Goal: Task Accomplishment & Management: Manage account settings

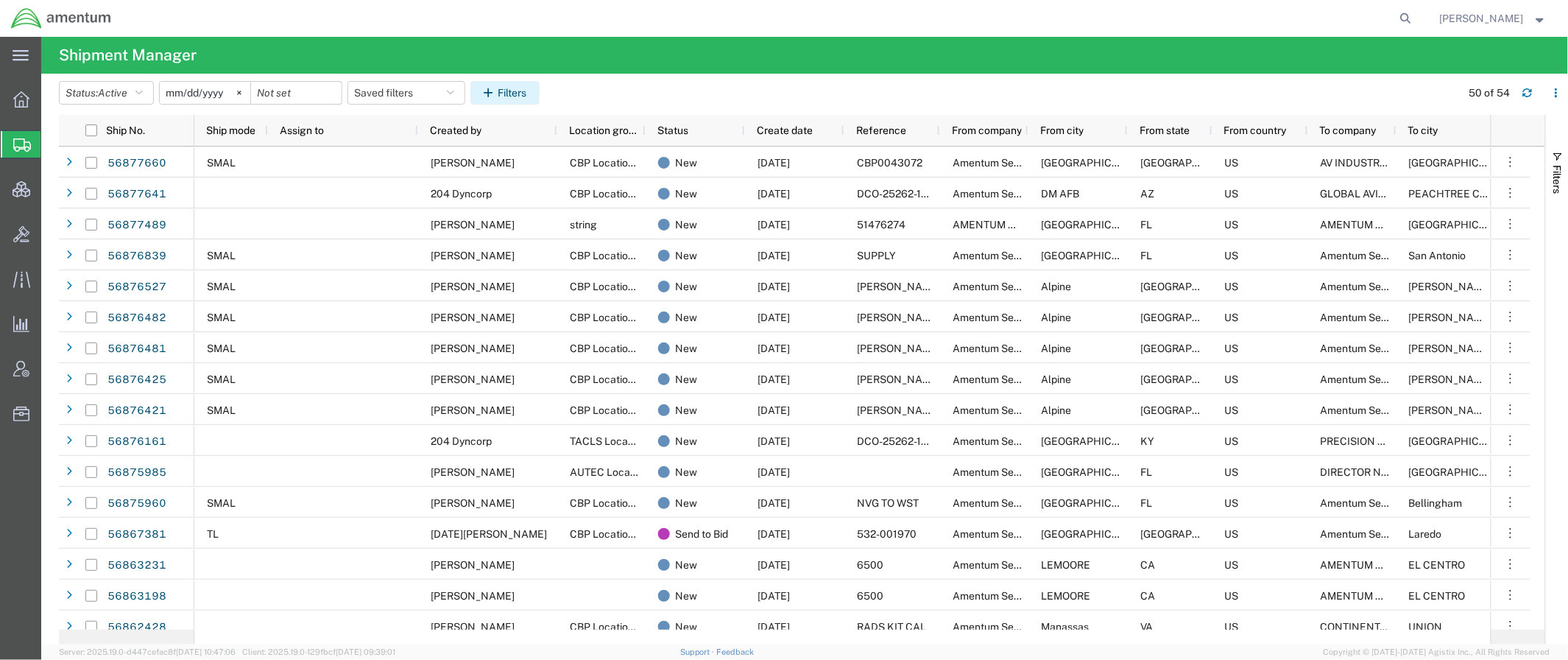
click at [520, 85] on button "Filters" at bounding box center [505, 92] width 69 height 23
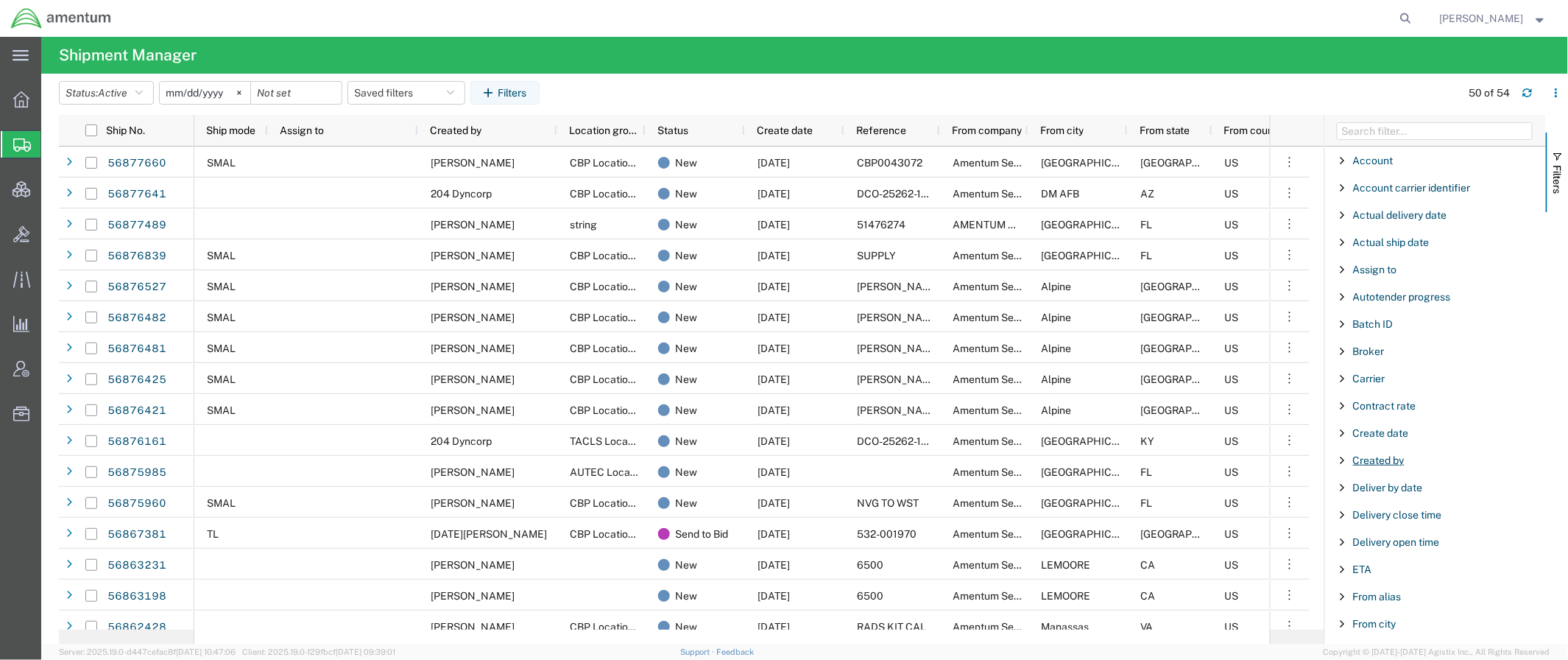
click at [1373, 462] on span "Created by" at bounding box center [1379, 461] width 52 height 12
click at [1388, 525] on input "Filter Value" at bounding box center [1440, 522] width 193 height 17
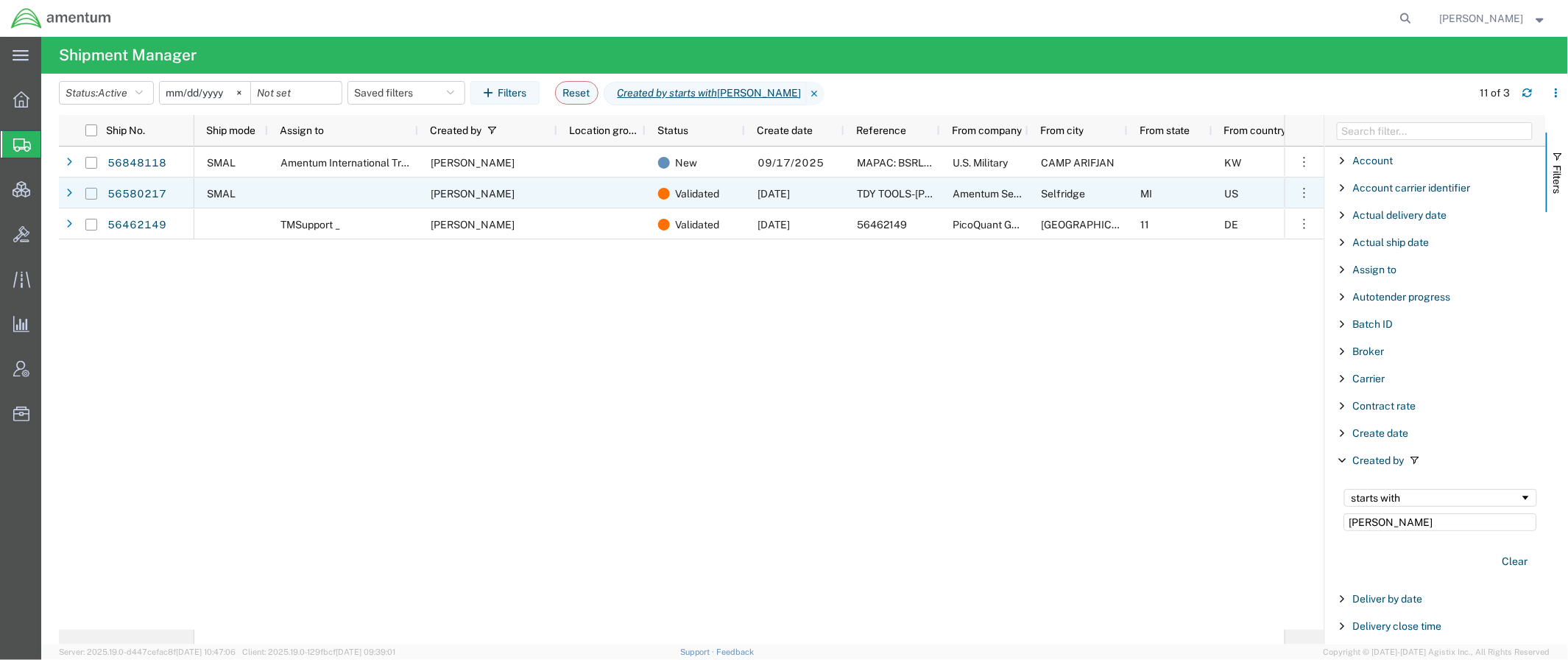
type input "[PERSON_NAME]"
click at [92, 195] on input "Press Space to toggle row selection (unchecked)" at bounding box center [91, 194] width 12 height 12
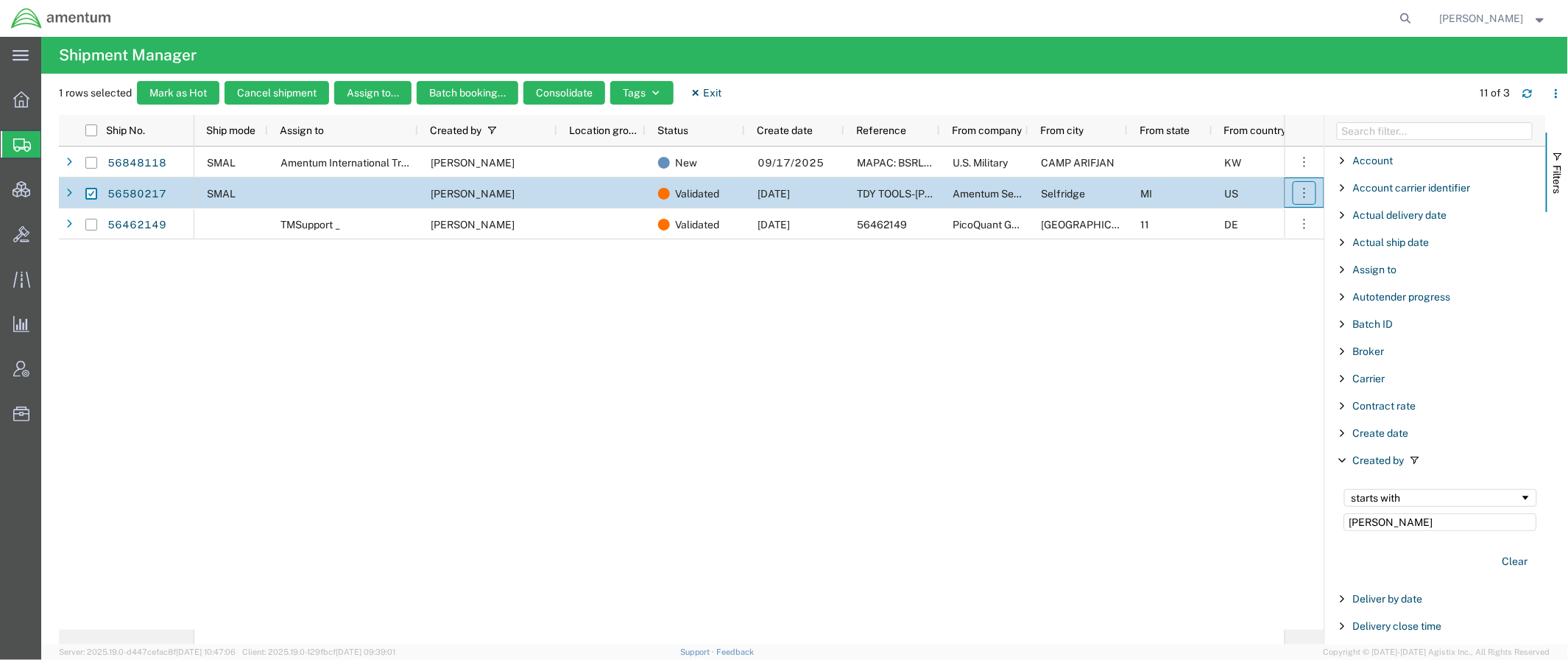
click at [1303, 192] on icon "button" at bounding box center [1304, 192] width 15 height 15
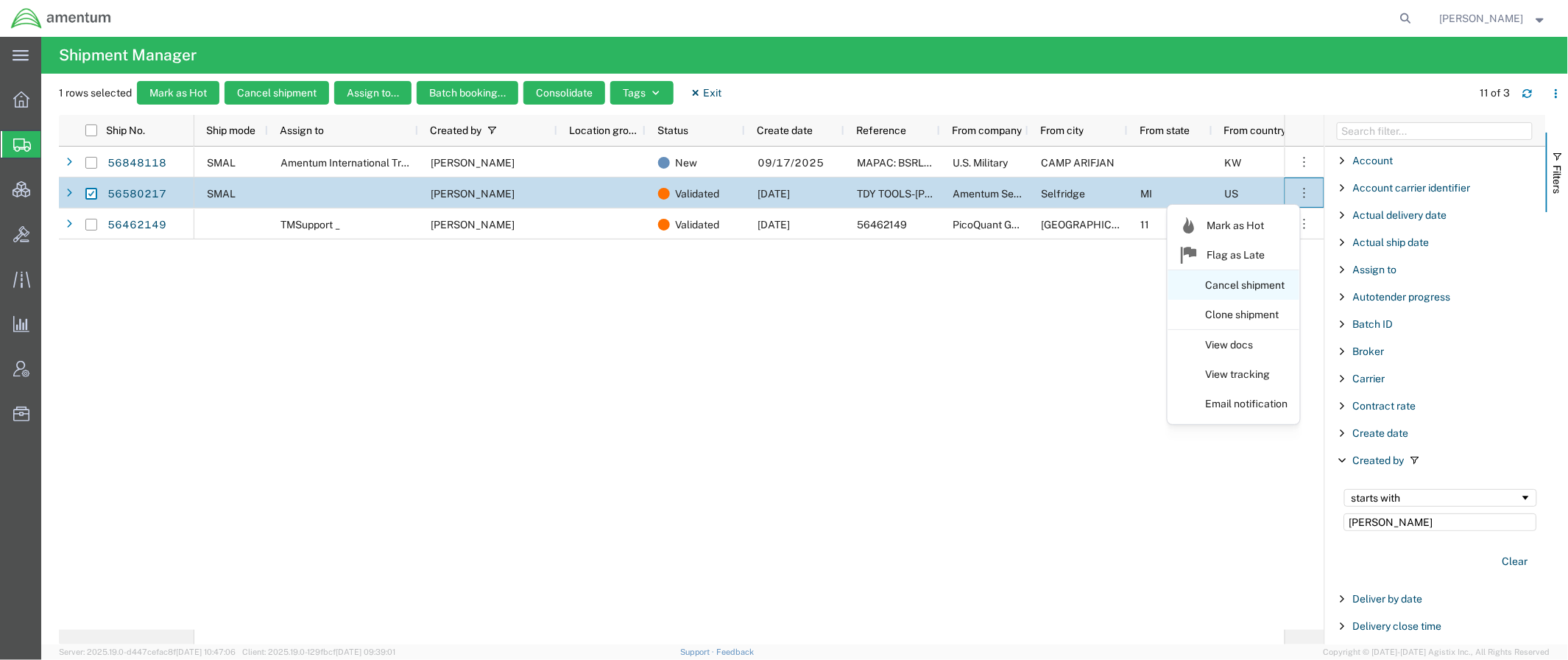
click at [1268, 290] on link "Cancel shipment" at bounding box center [1233, 286] width 131 height 27
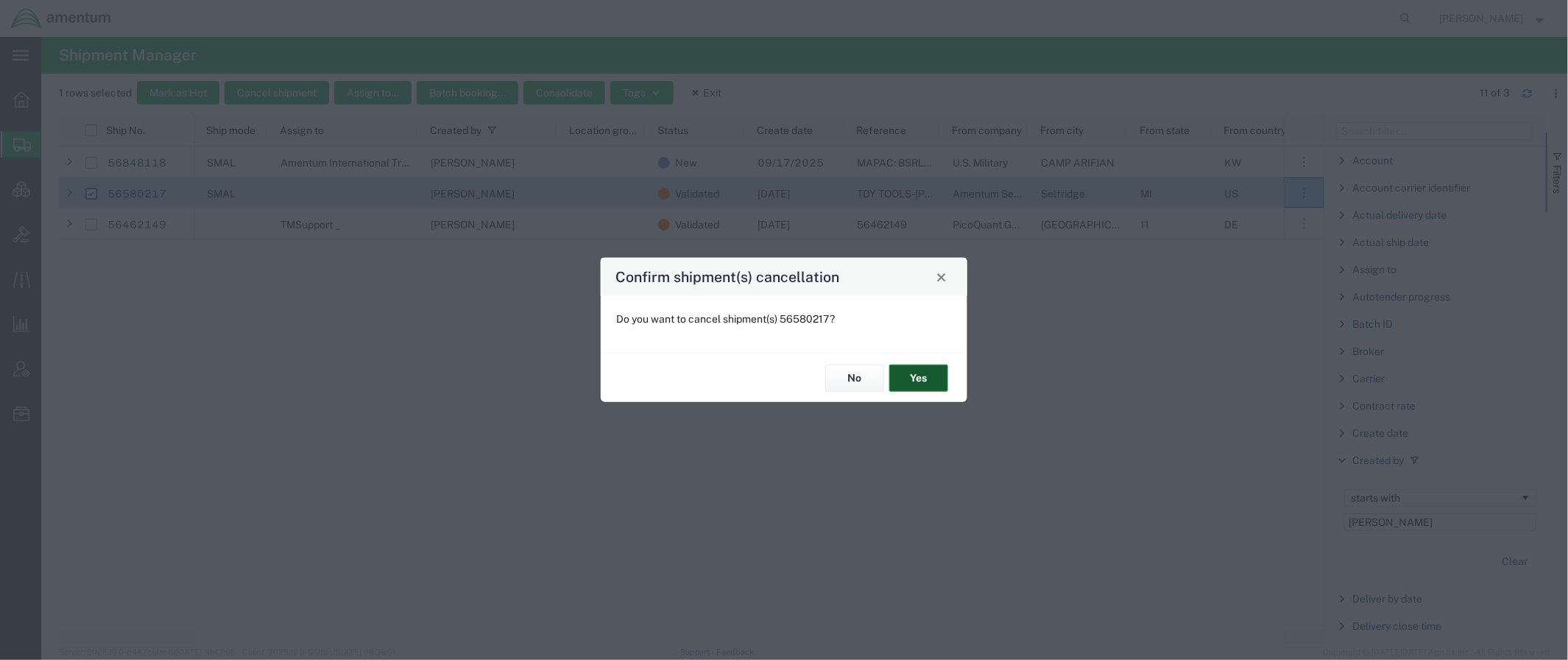
click at [925, 375] on button "Yes" at bounding box center [919, 378] width 59 height 28
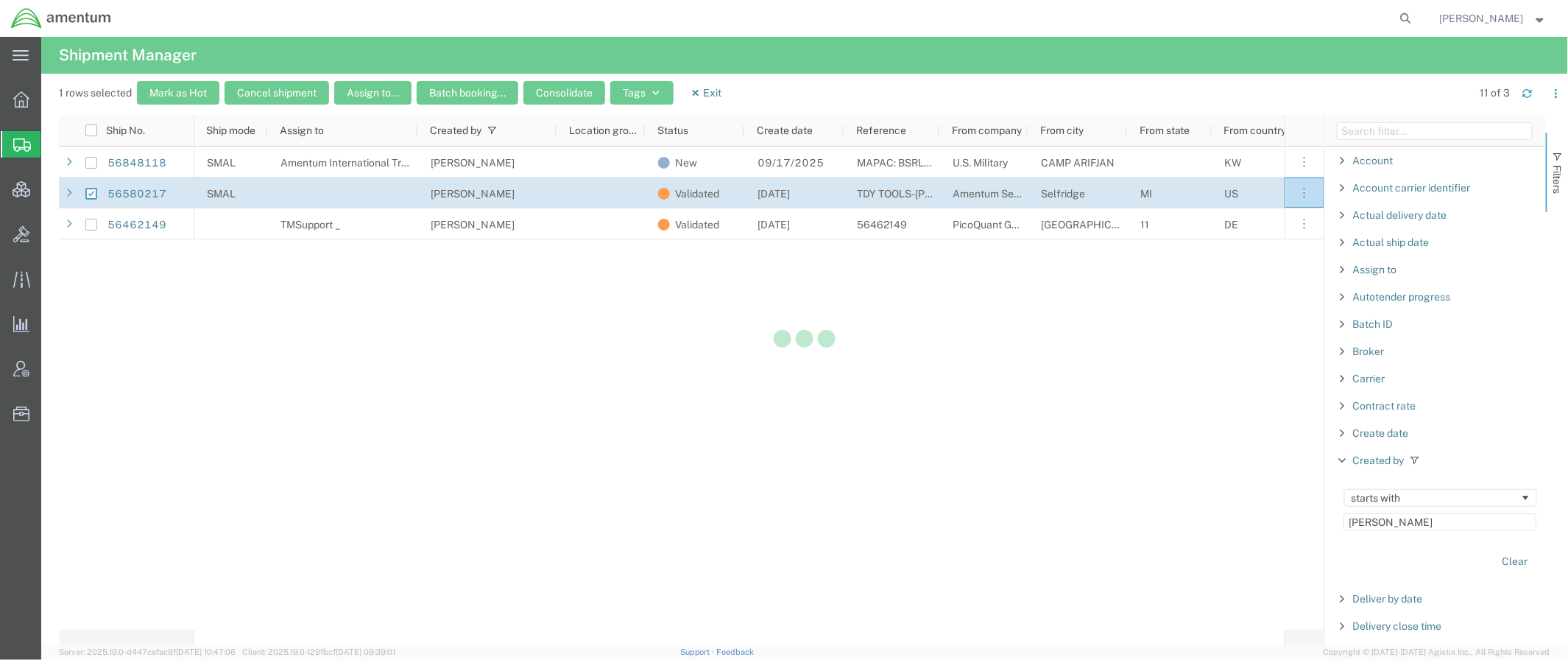
checkbox input "false"
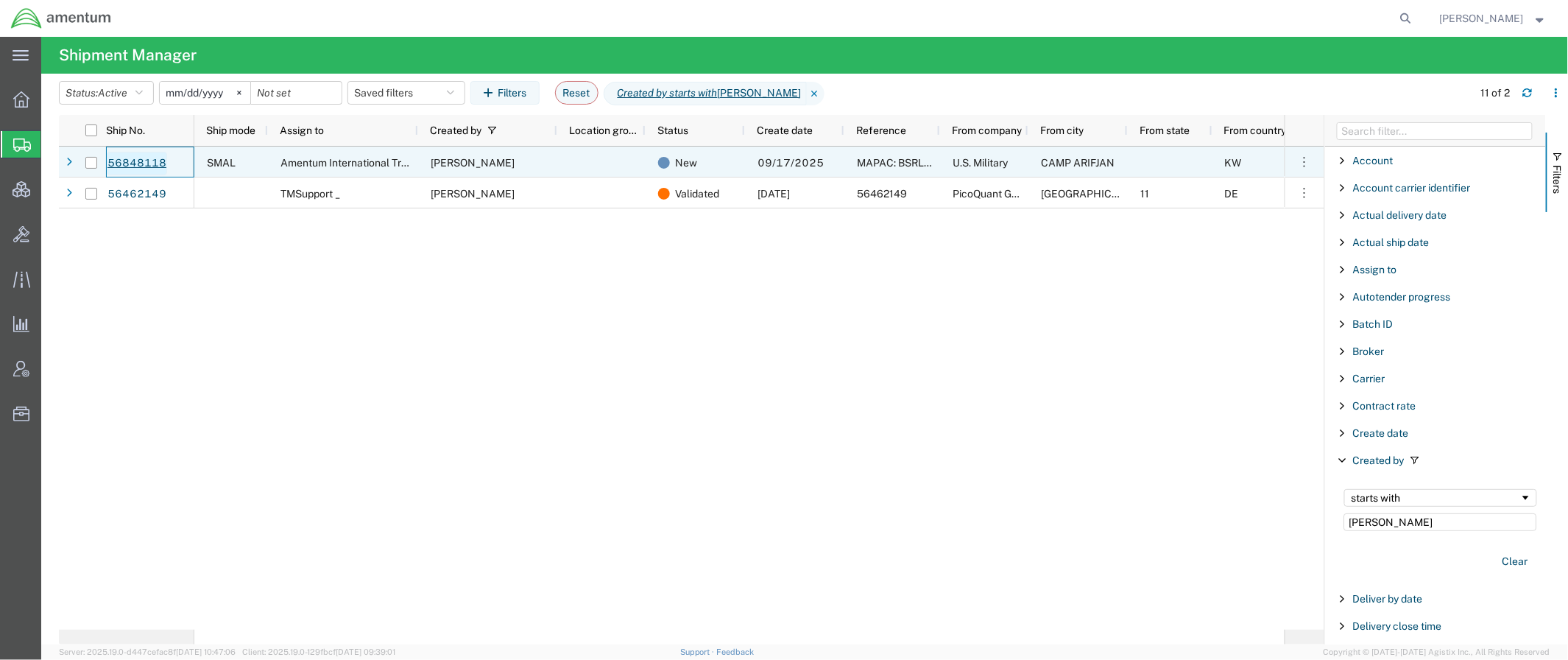
click at [145, 163] on link "56848118" at bounding box center [137, 163] width 60 height 23
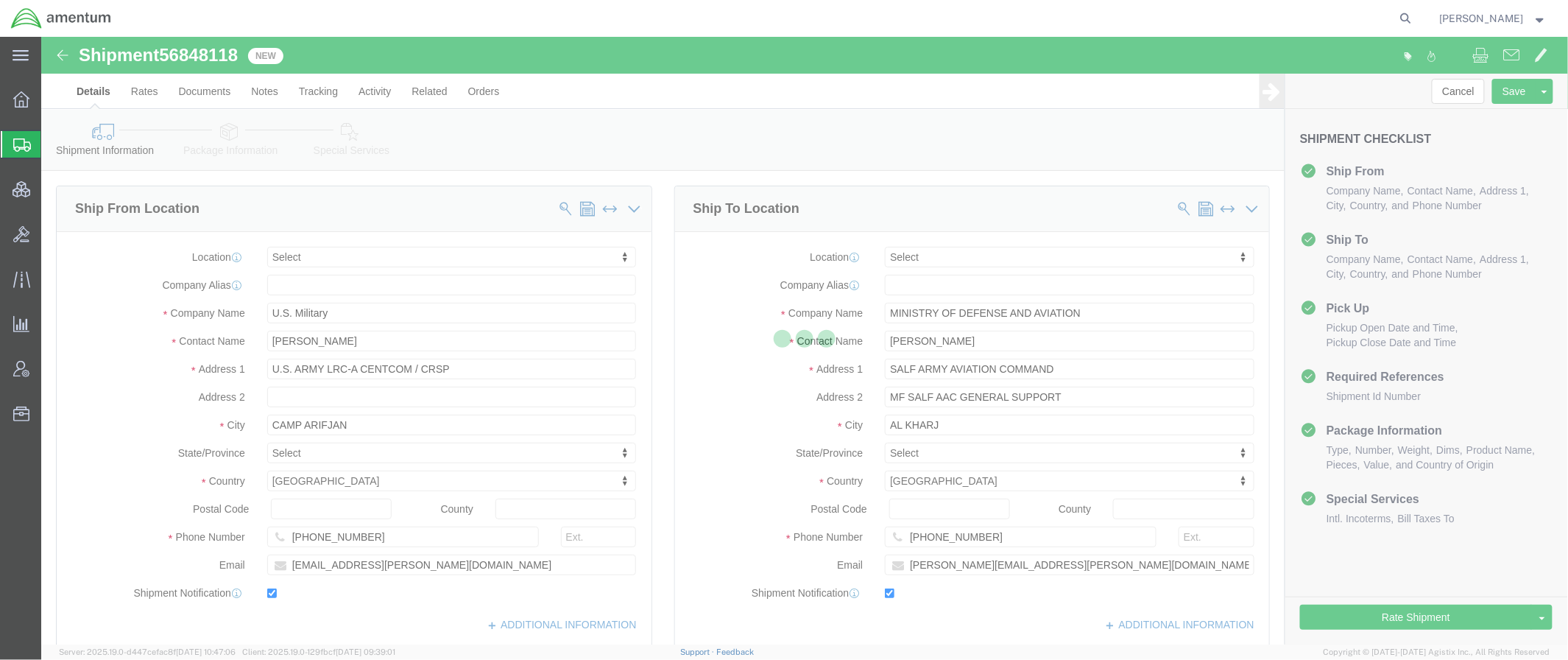
click at [208, 140] on div at bounding box center [805, 341] width 1527 height 607
select select
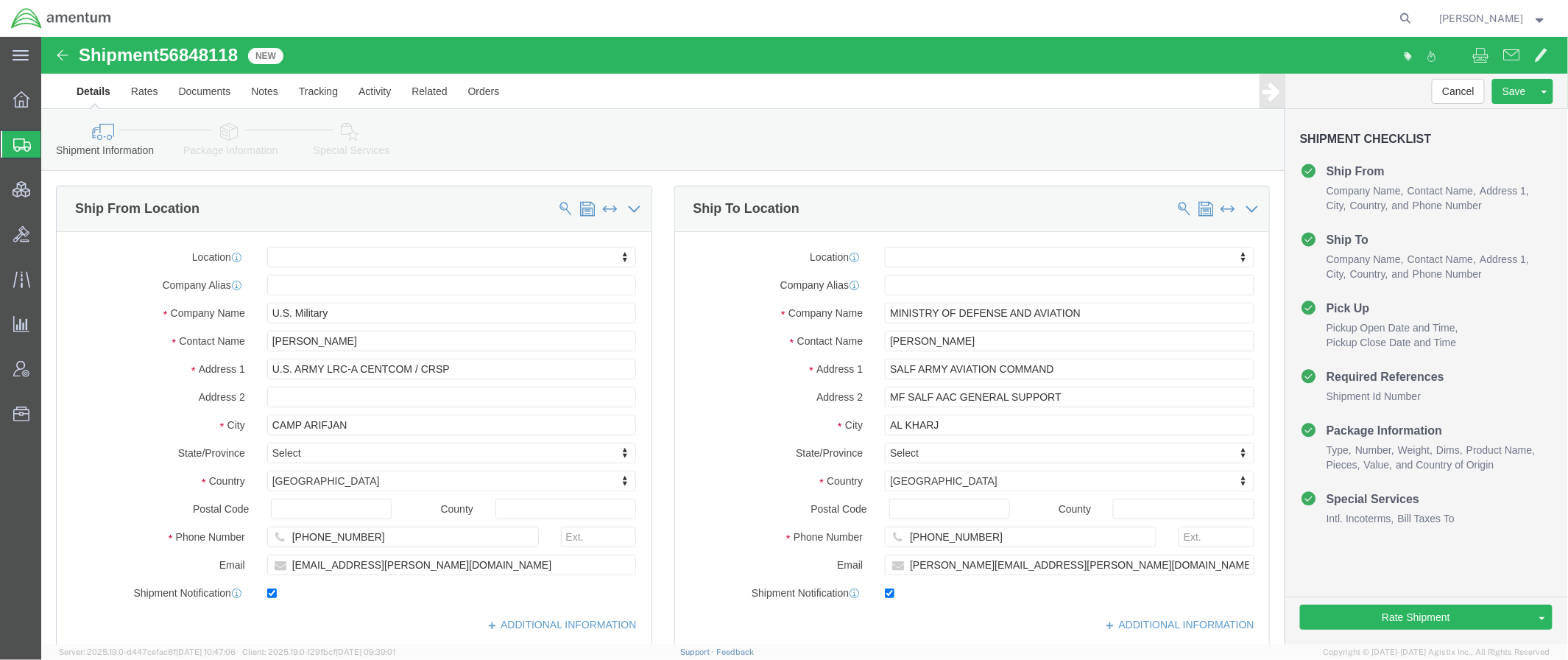
click link "Package Information"
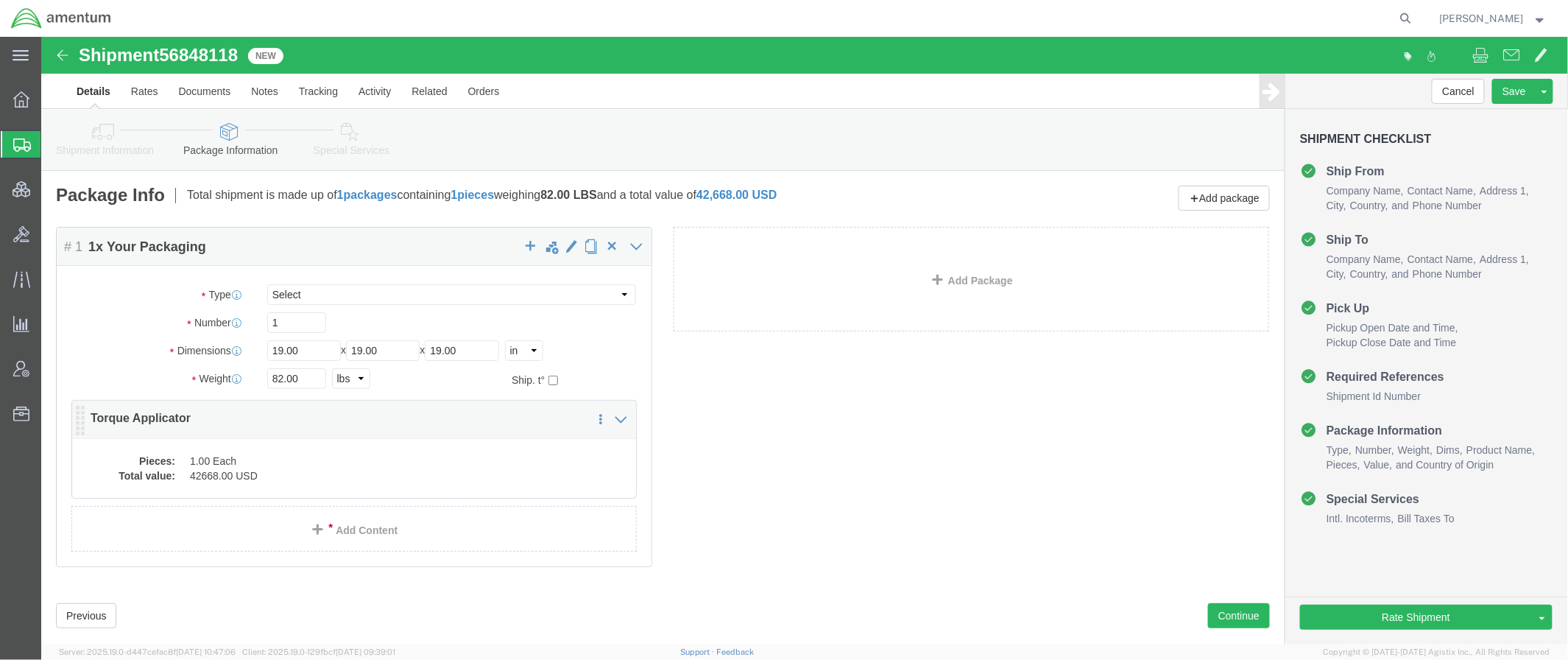
click div "Pieces: 1.00 Each Total value: 42668.00 USD"
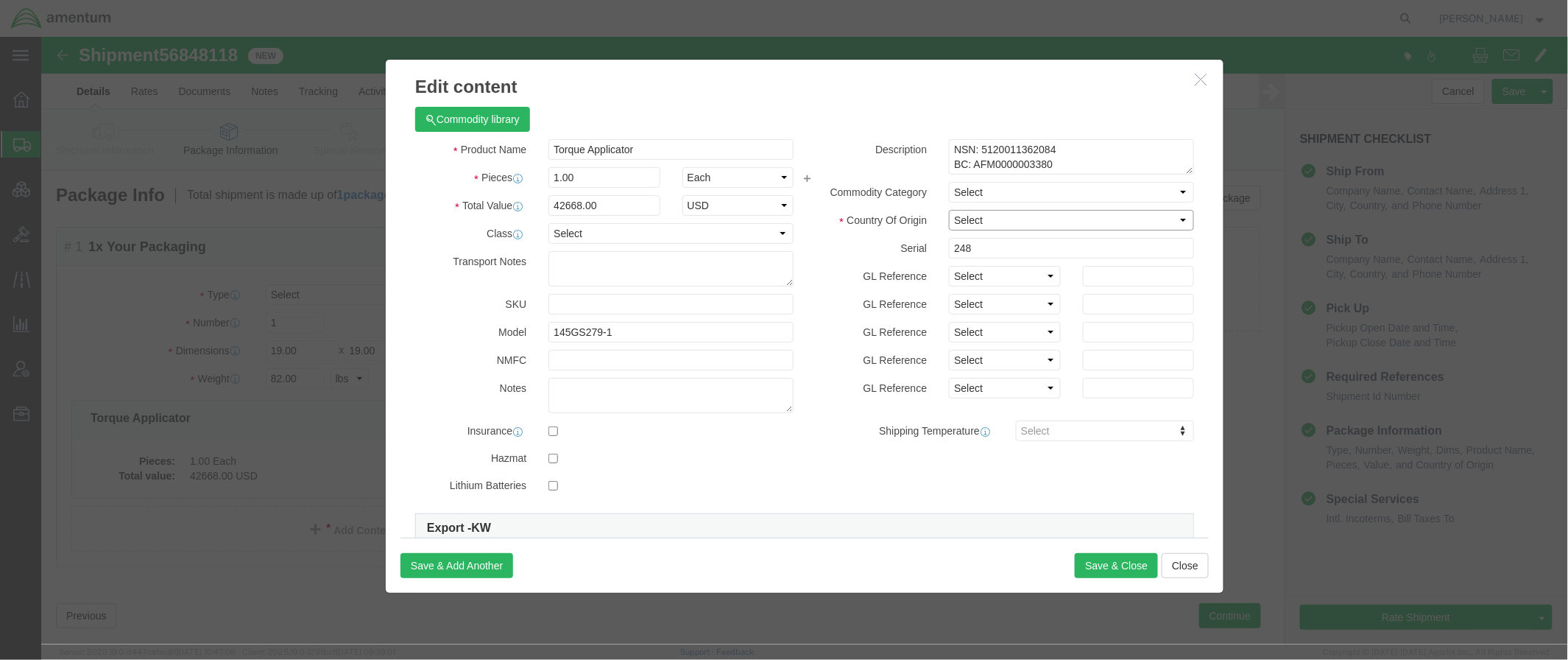
click select "Select [GEOGRAPHIC_DATA] [GEOGRAPHIC_DATA] [GEOGRAPHIC_DATA] [GEOGRAPHIC_DATA] …"
select select "US"
click select "Select [GEOGRAPHIC_DATA] [GEOGRAPHIC_DATA] [GEOGRAPHIC_DATA] [GEOGRAPHIC_DATA] …"
click button "Save & Close"
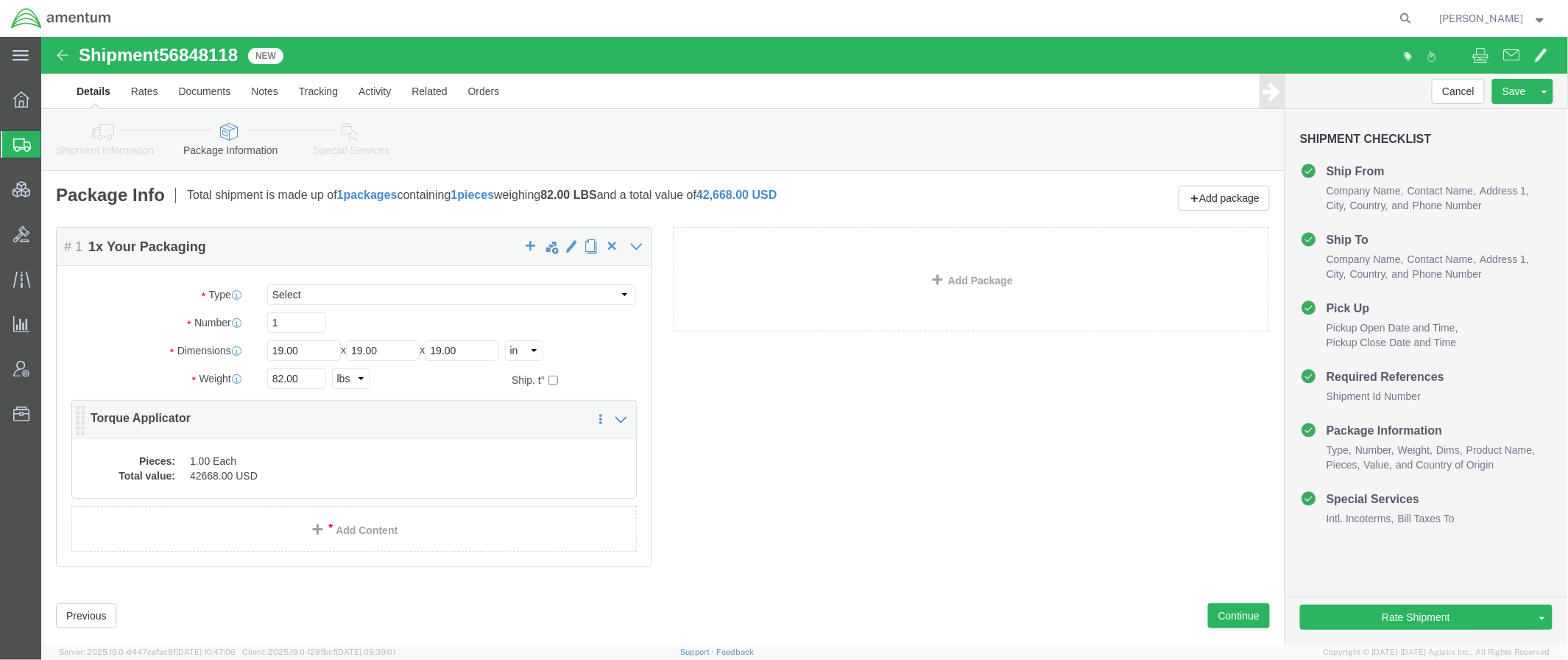
click dd "42668.00 USD"
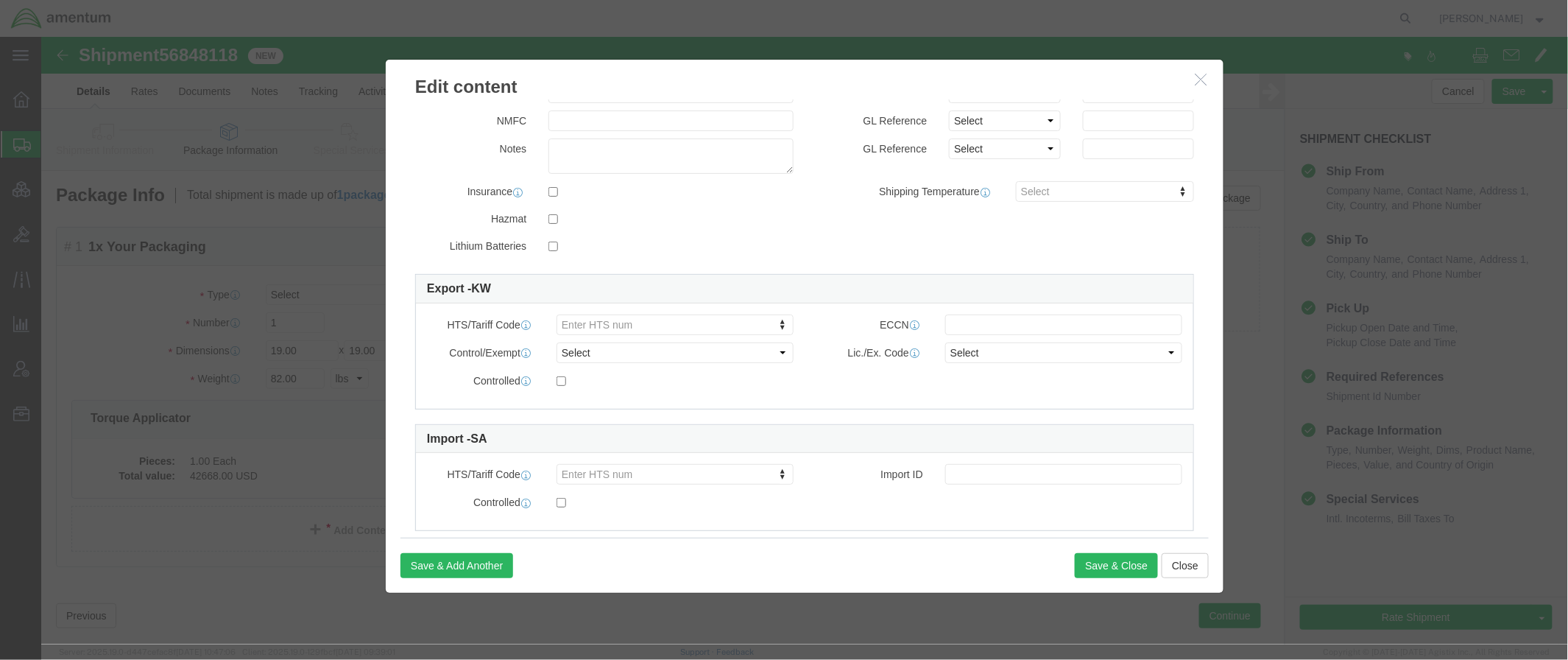
scroll to position [262, 0]
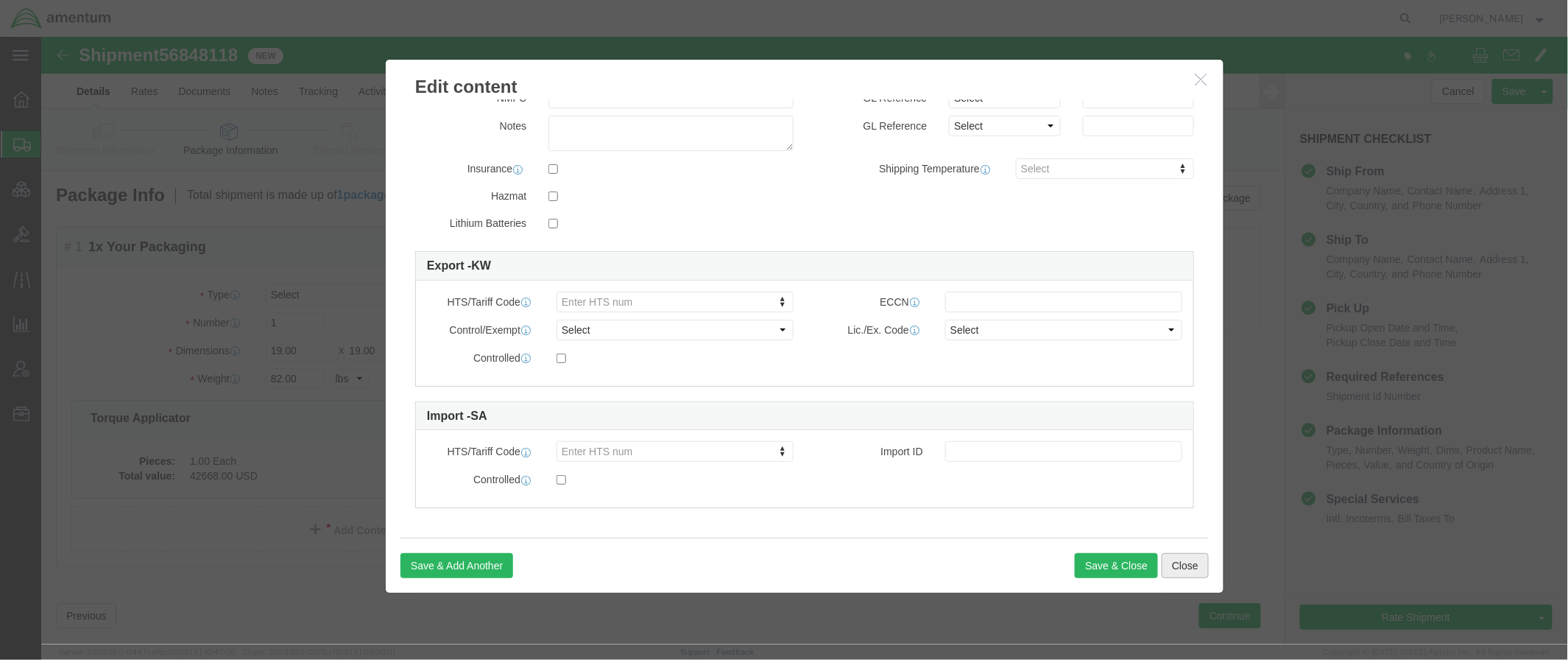
click button "Close"
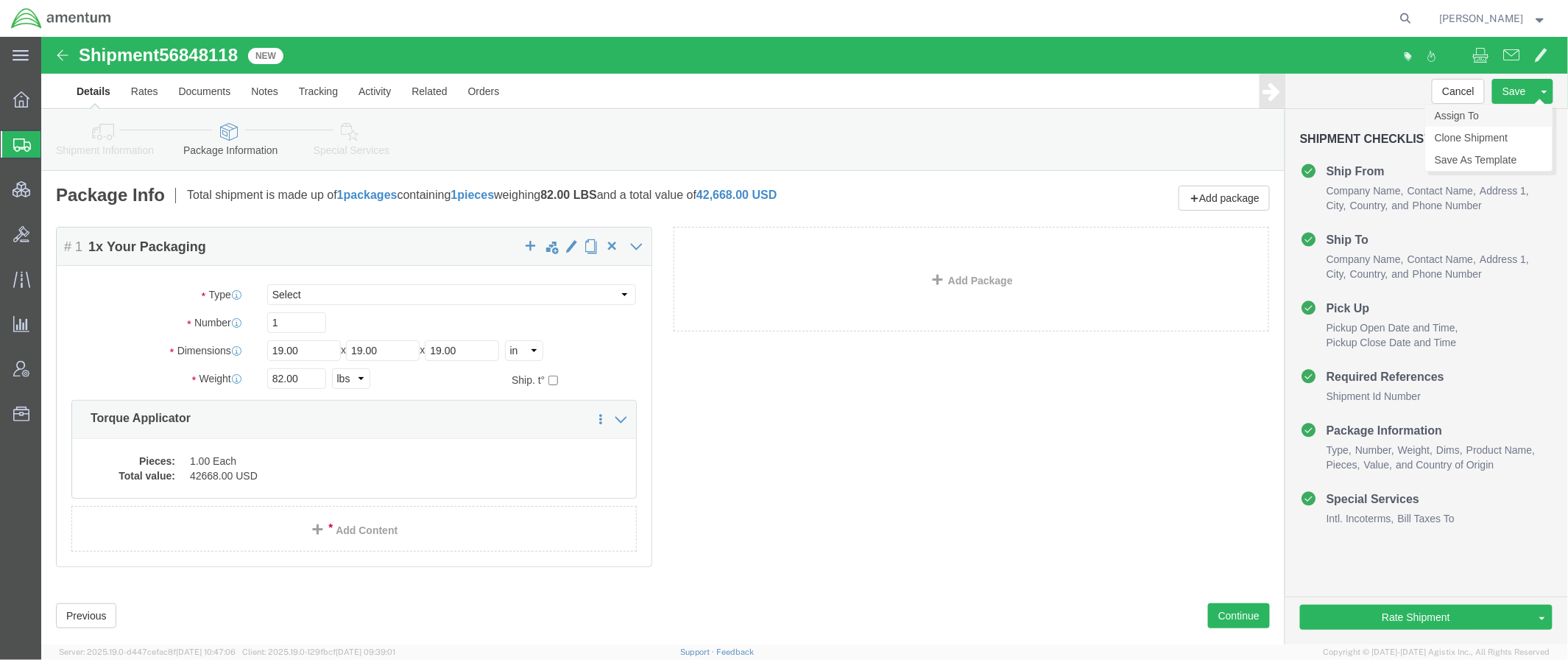
click link "Assign To"
select select
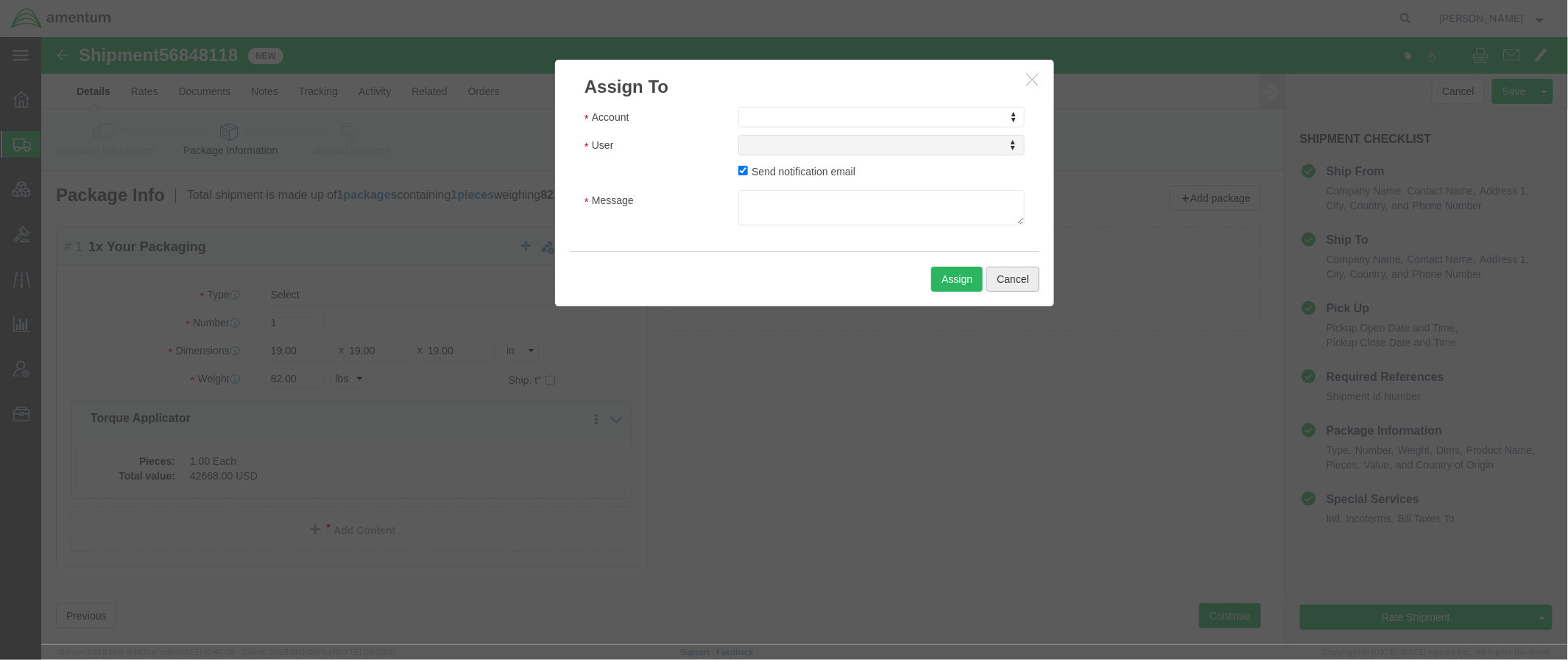
click button "Cancel"
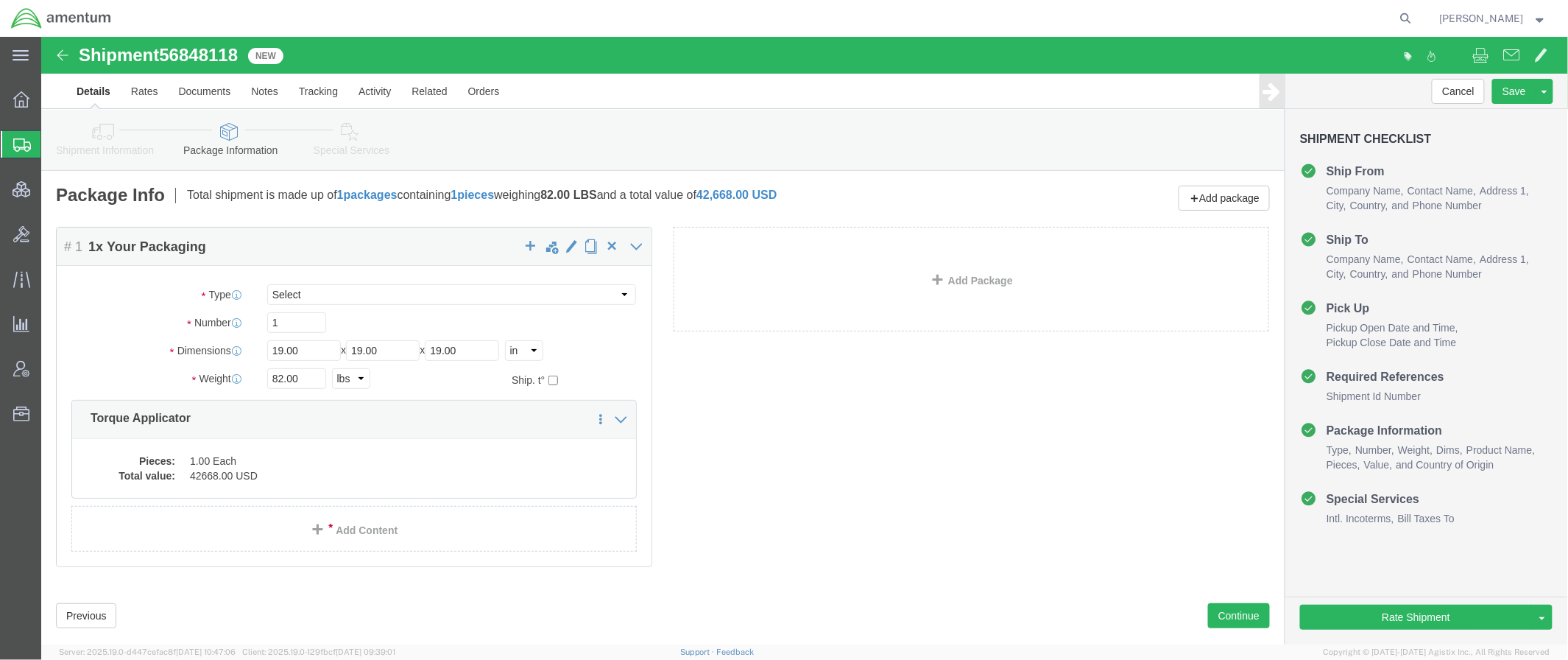
click icon
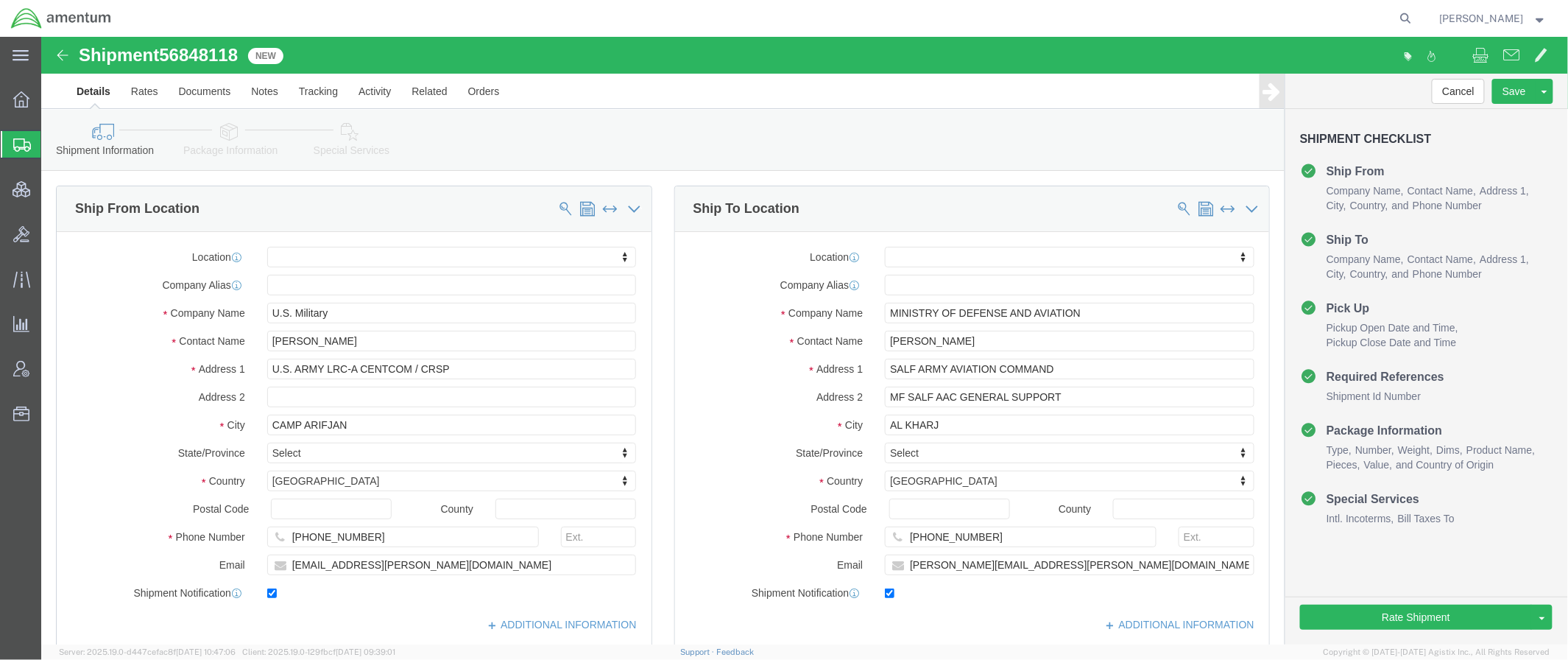
scroll to position [655, 0]
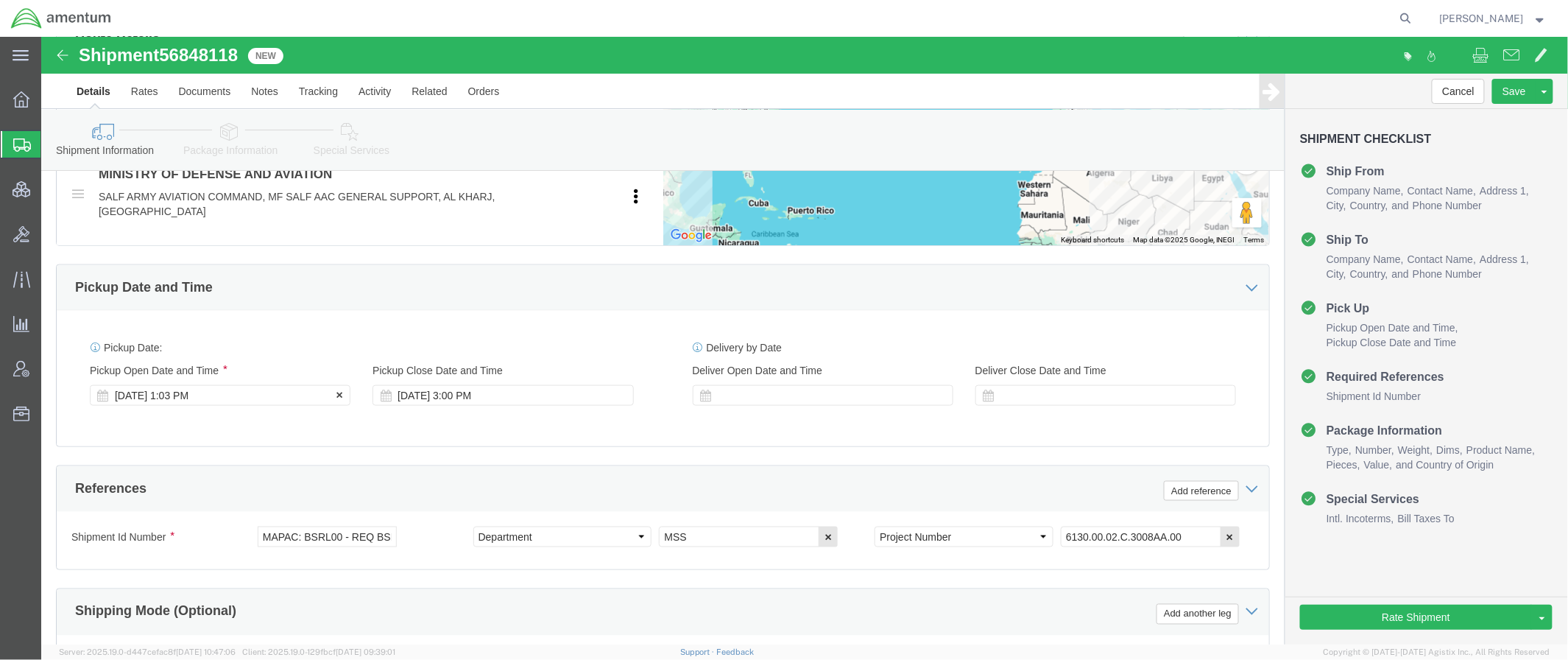
click div "[DATE] 1:03 PM"
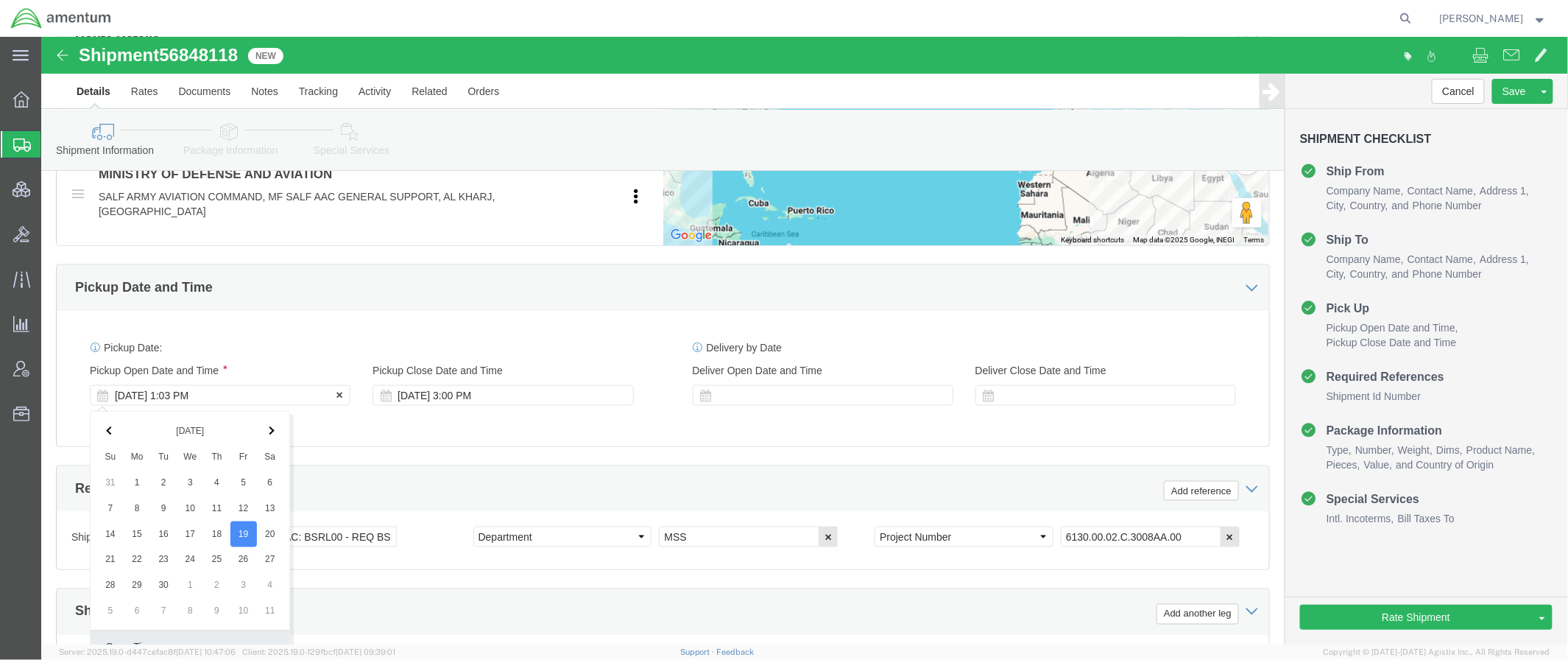
scroll to position [912, 0]
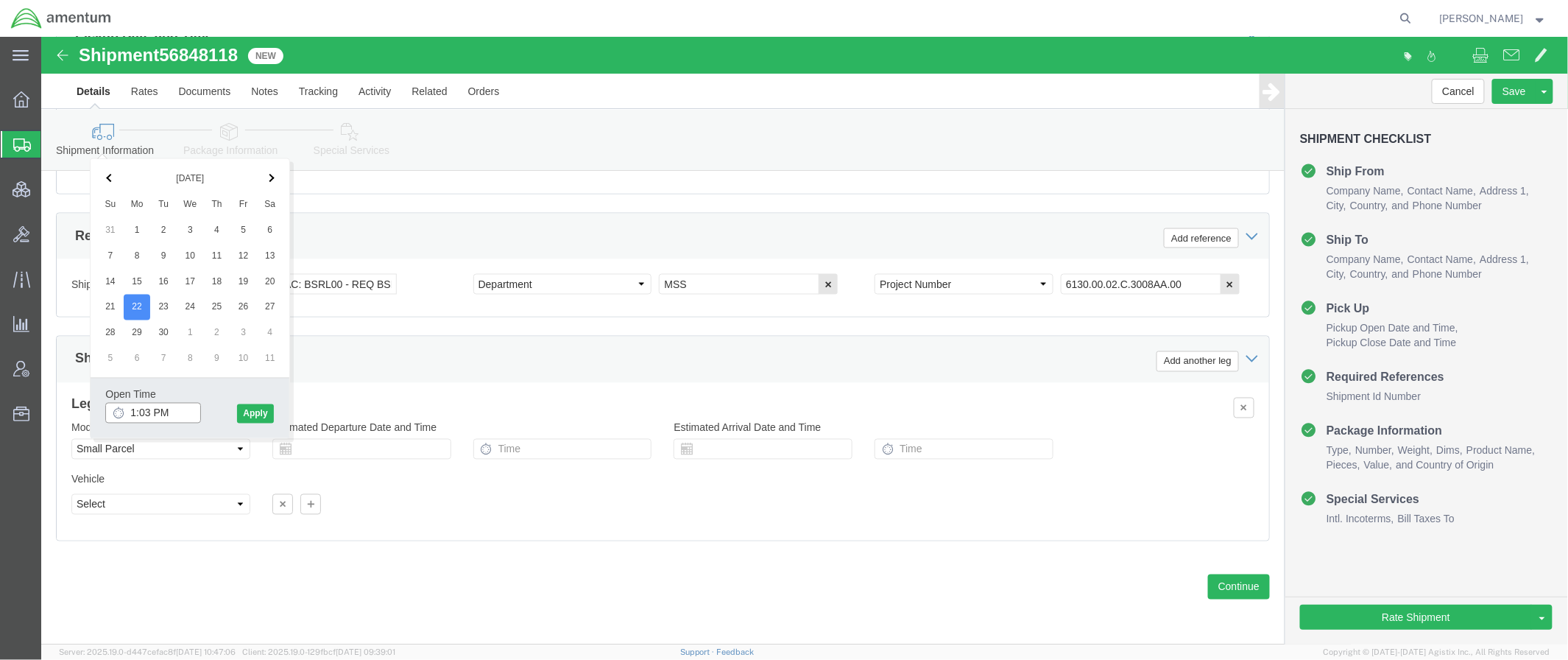
click input "1:03 PM"
type input "9:00 AM"
click button "Apply"
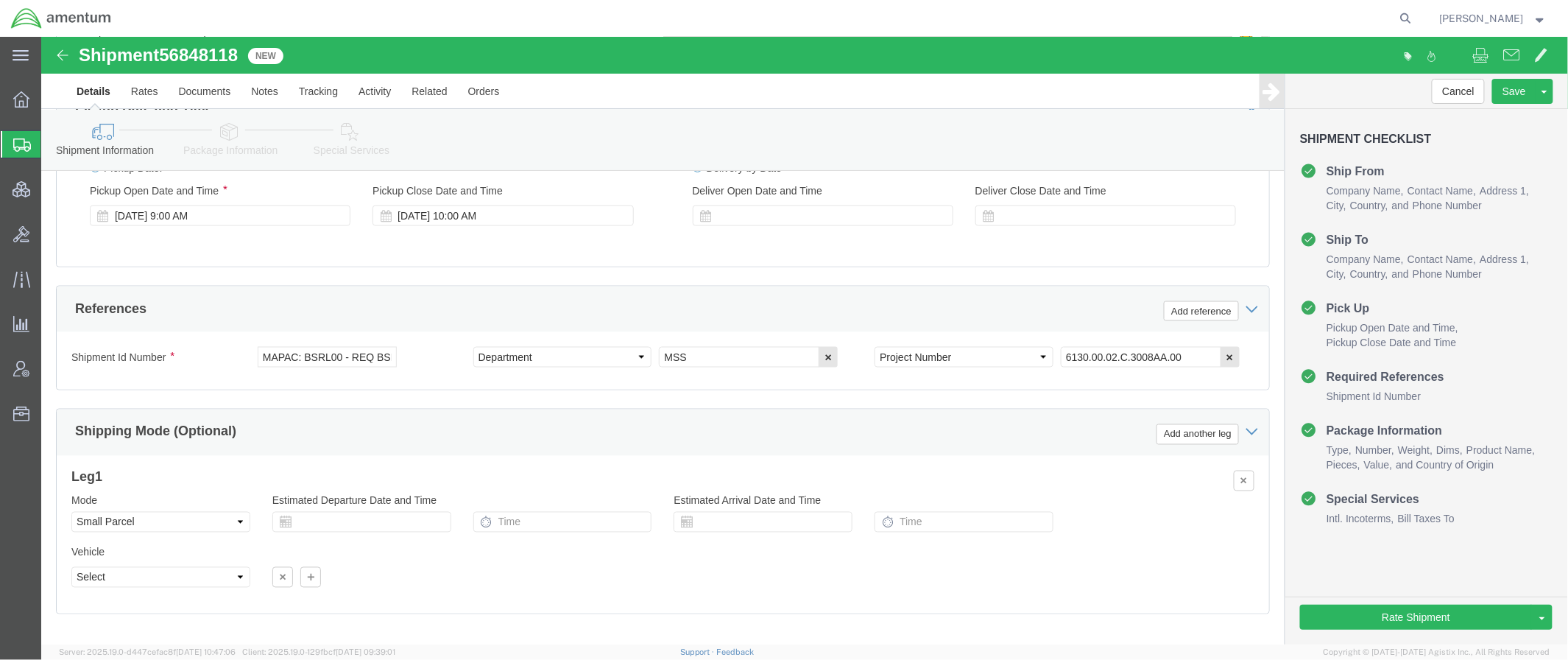
scroll to position [781, 0]
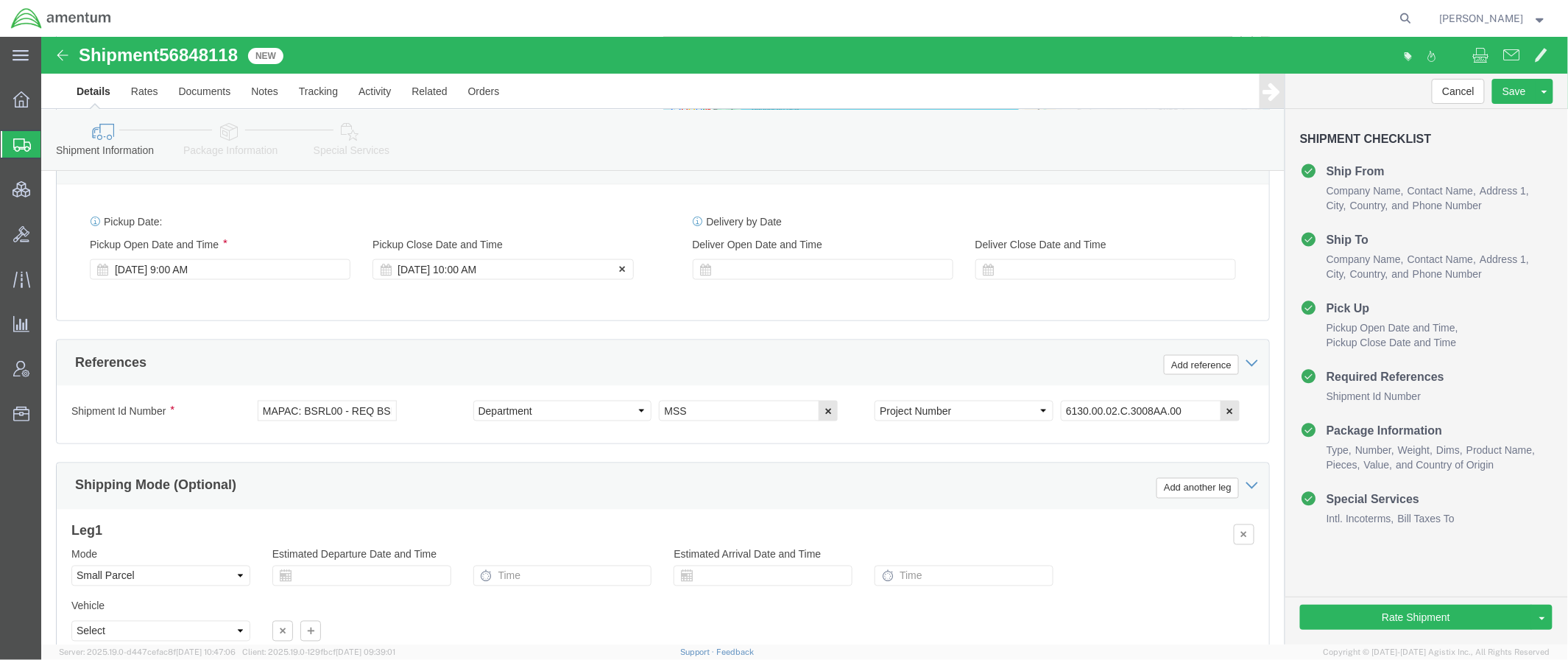
click div "[DATE] 10:00 AM"
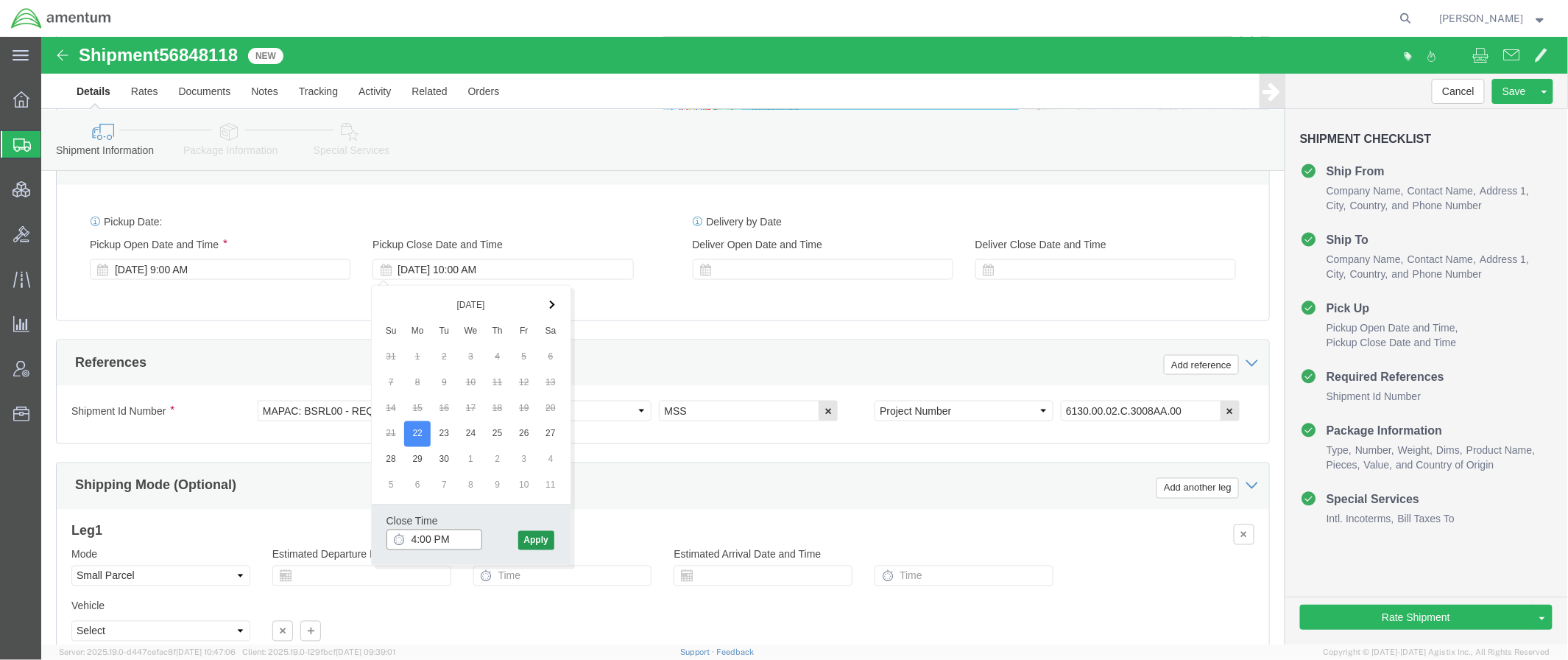
type input "4:00 PM"
click button "Apply"
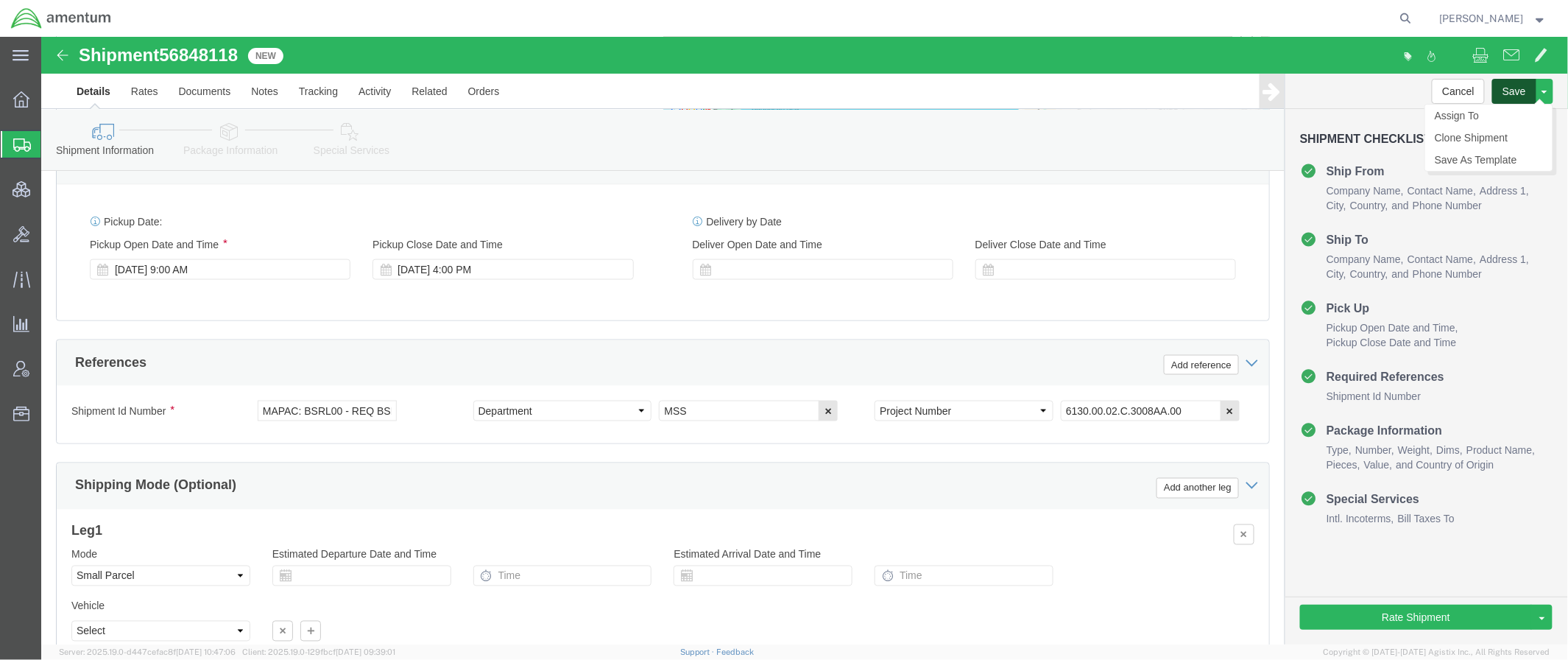
click button "Save"
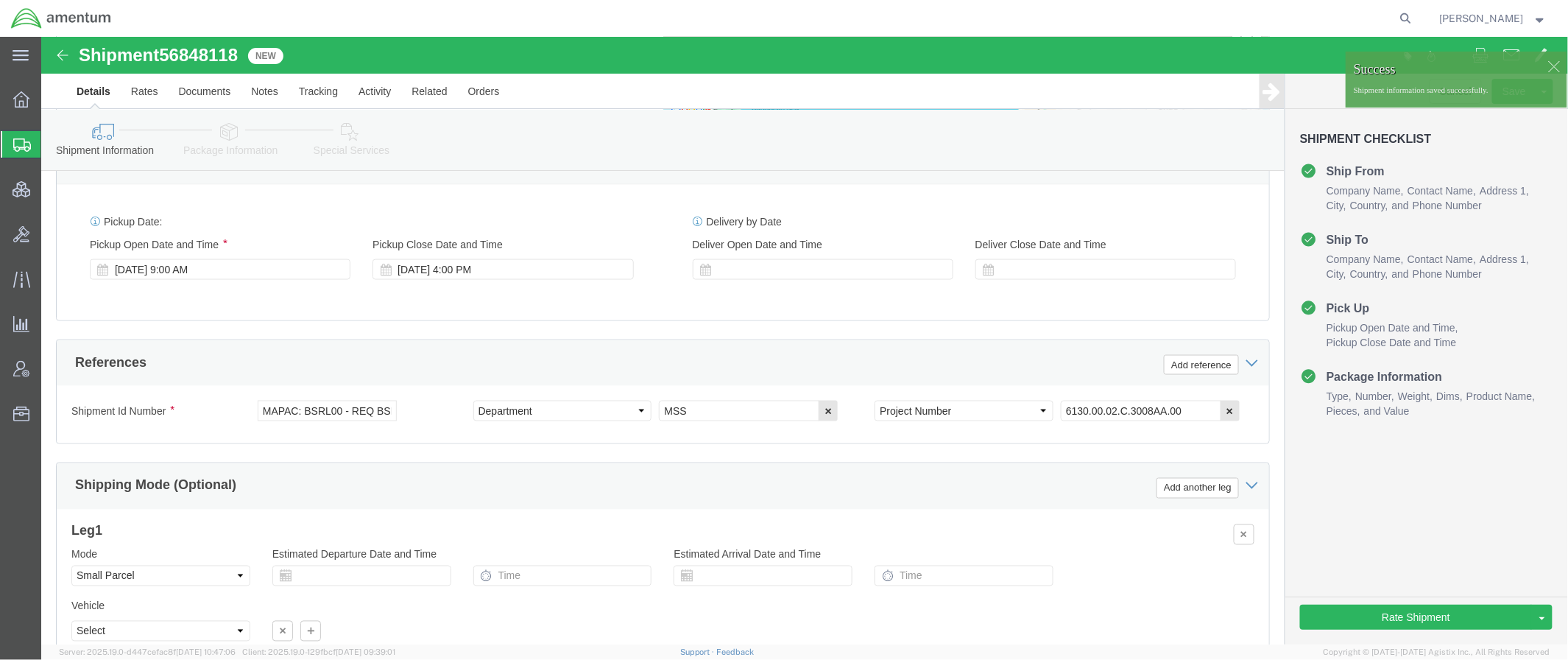
click div
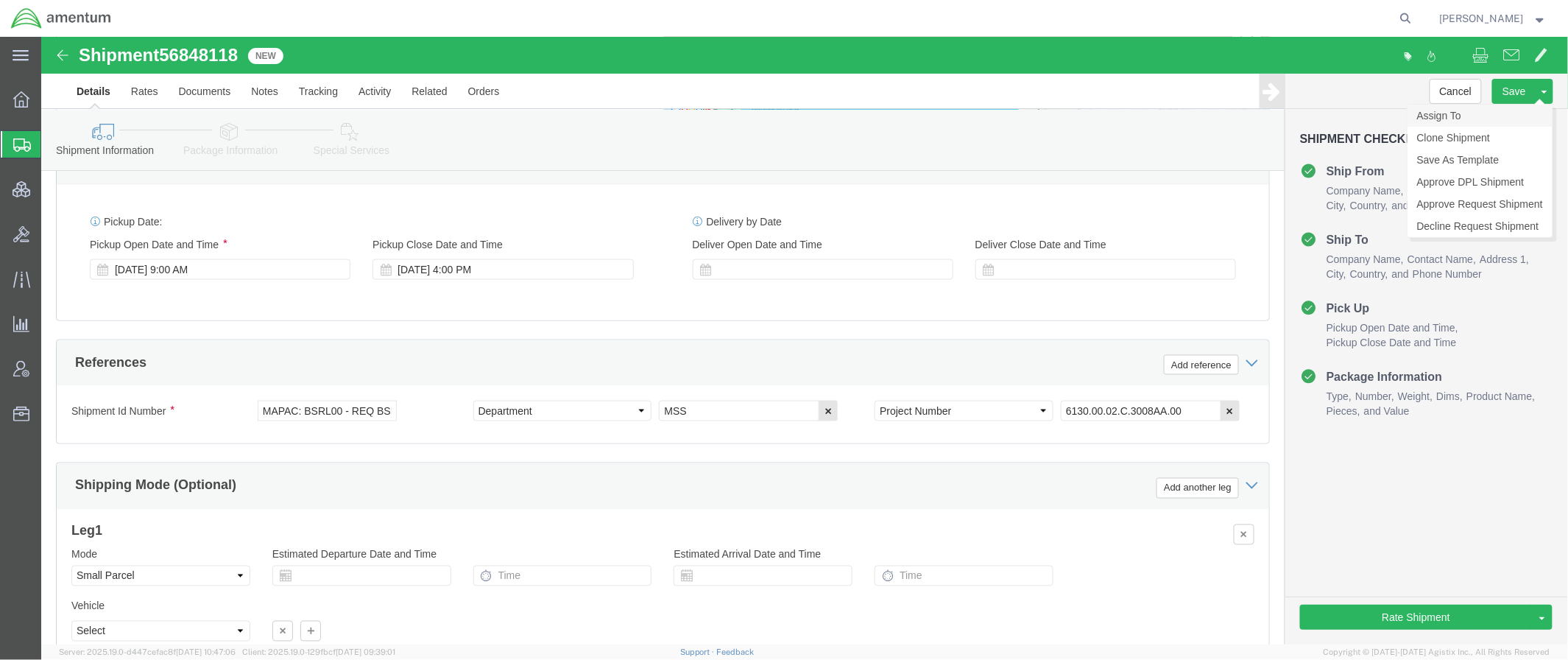
click link "Assign To"
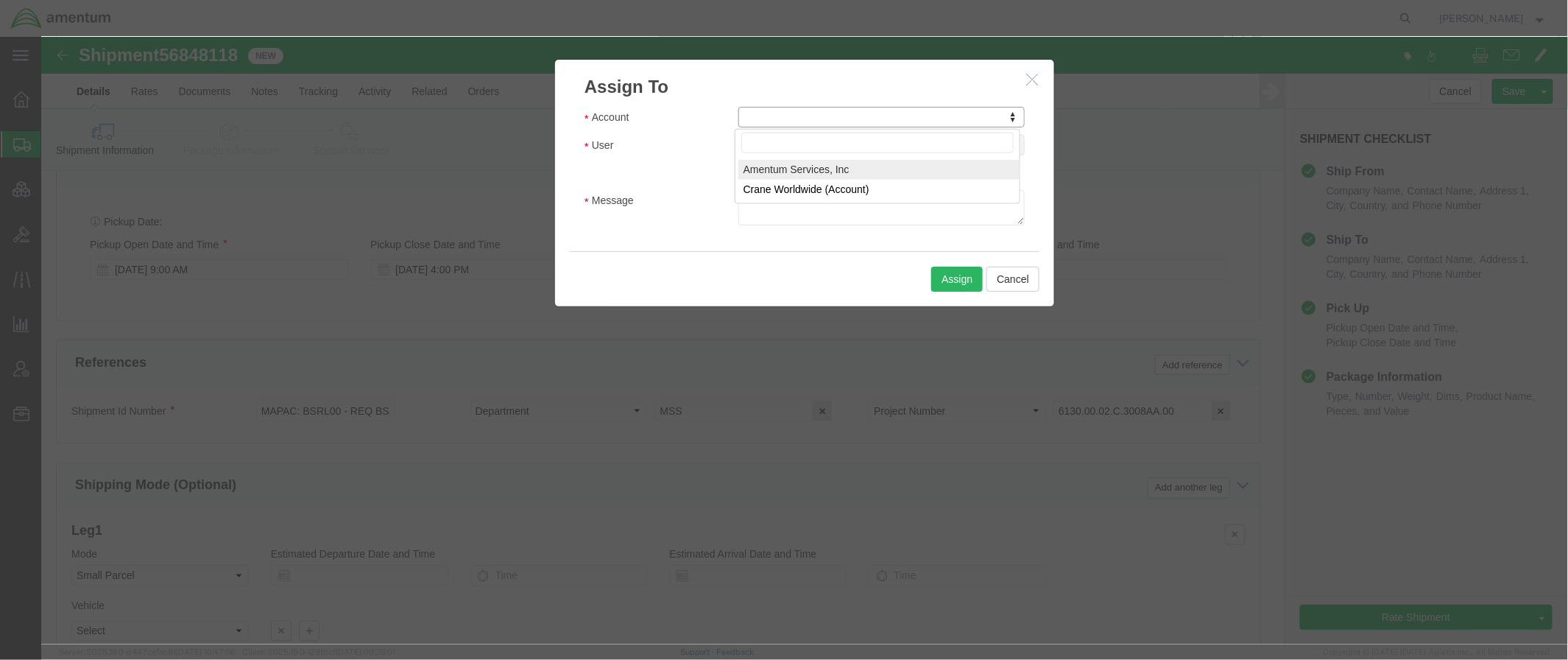
select select "101678"
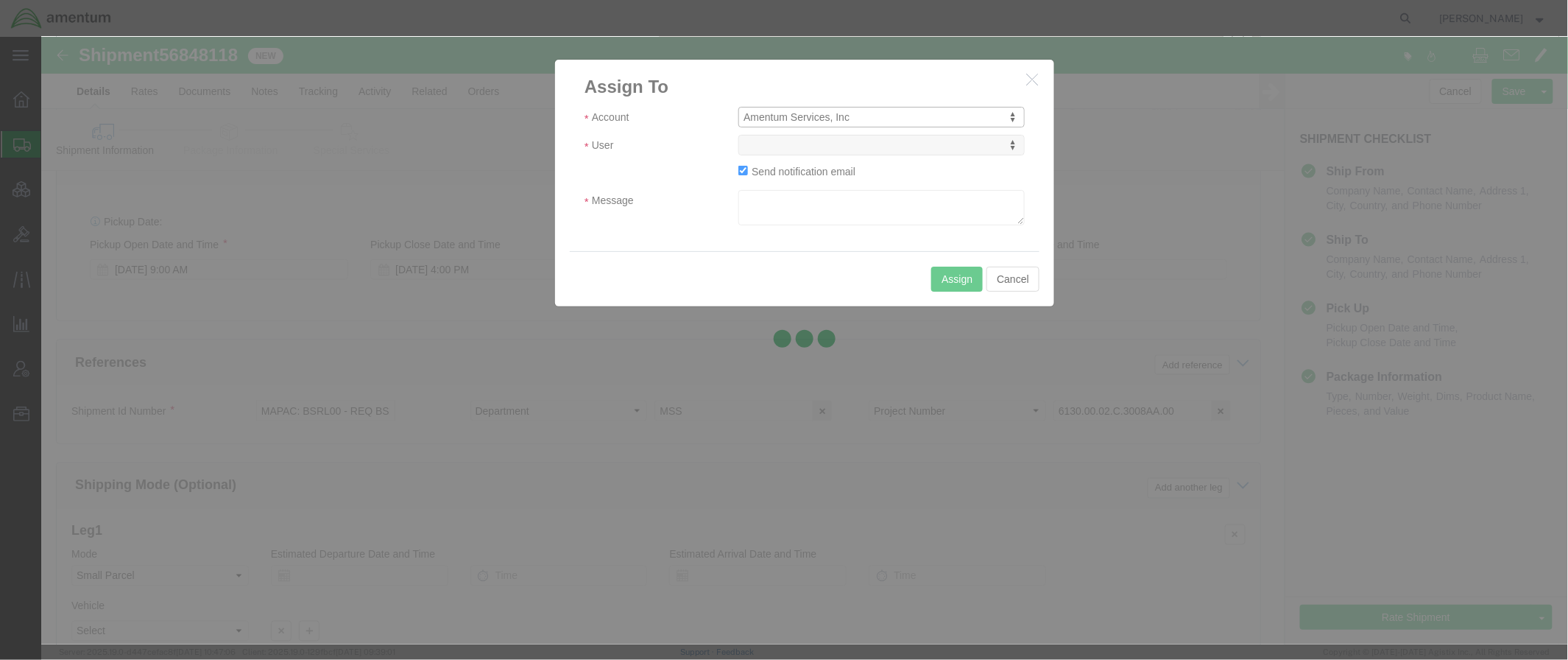
click at [787, 151] on div at bounding box center [805, 341] width 1527 height 607
click at [789, 148] on div at bounding box center [805, 341] width 1527 height 607
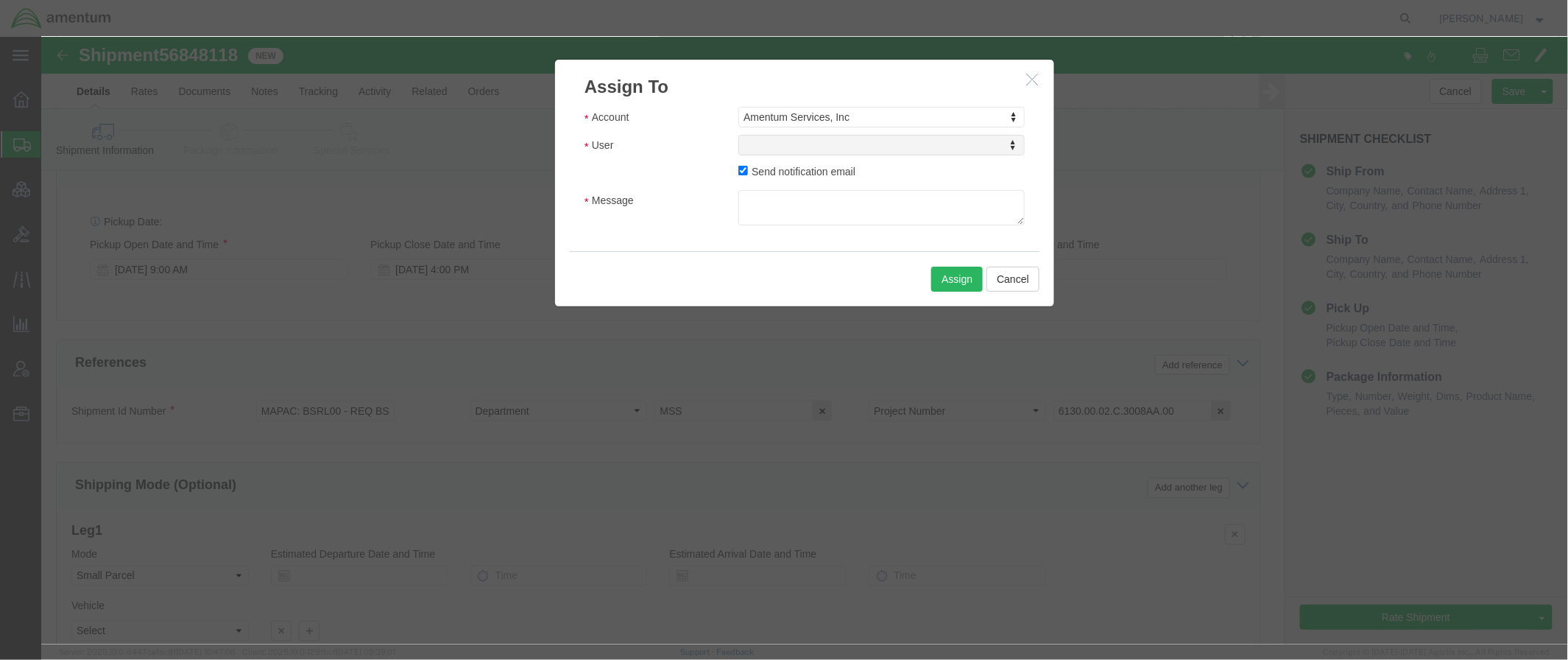
select select
type input "trade"
drag, startPoint x: 768, startPoint y: 164, endPoint x: 781, endPoint y: 155, distance: 15.8
select select "47300"
click div "Account Amentum Services, Inc Account Amentum Services, Inc Crane Worldwide (Ac…"
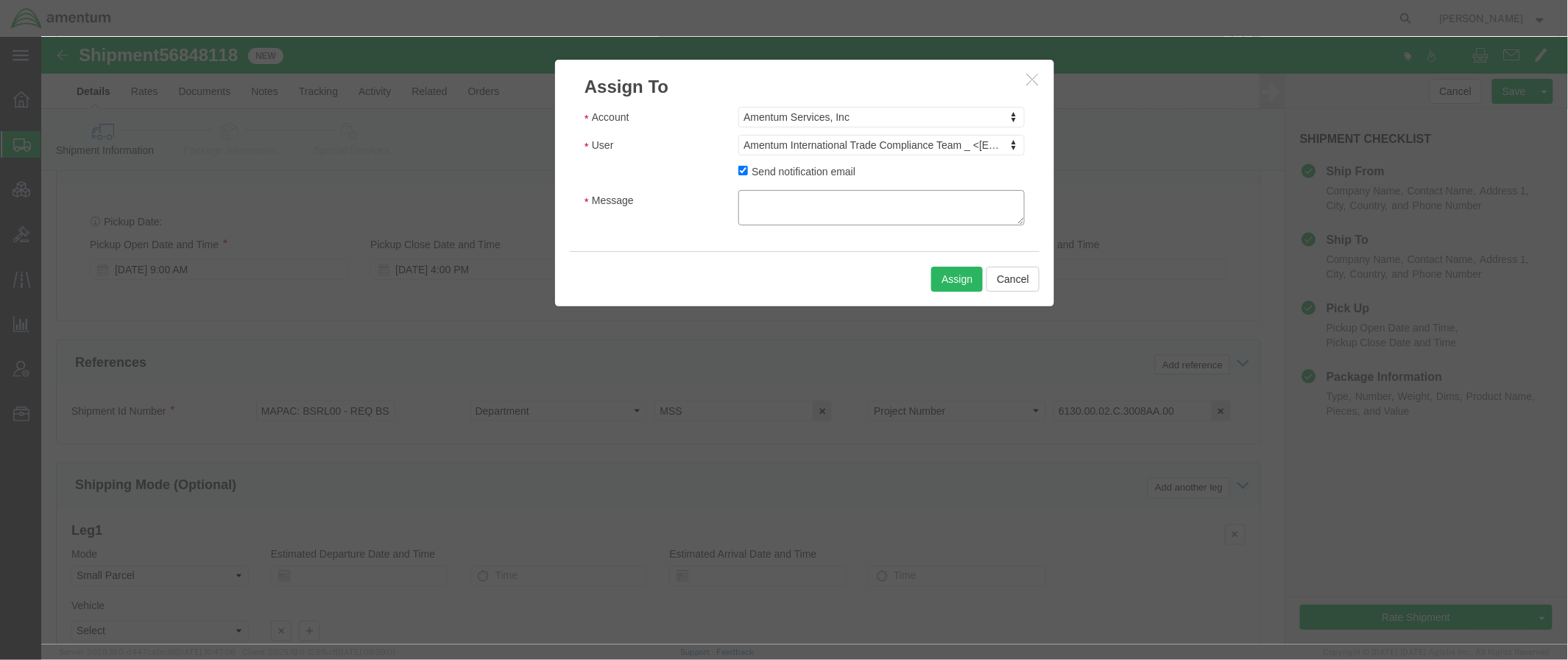
click textarea "Message"
paste textarea "Director International Trade Compliance • International Trade Compliance"
drag, startPoint x: 736, startPoint y: 163, endPoint x: 601, endPoint y: 153, distance: 135.4
click div "Account Amentum Services, Inc Account Amentum Services, Inc Crane Worldwide (Ac…"
click textarea "International Trade Compliance Team, Would you please review and approve this f…"
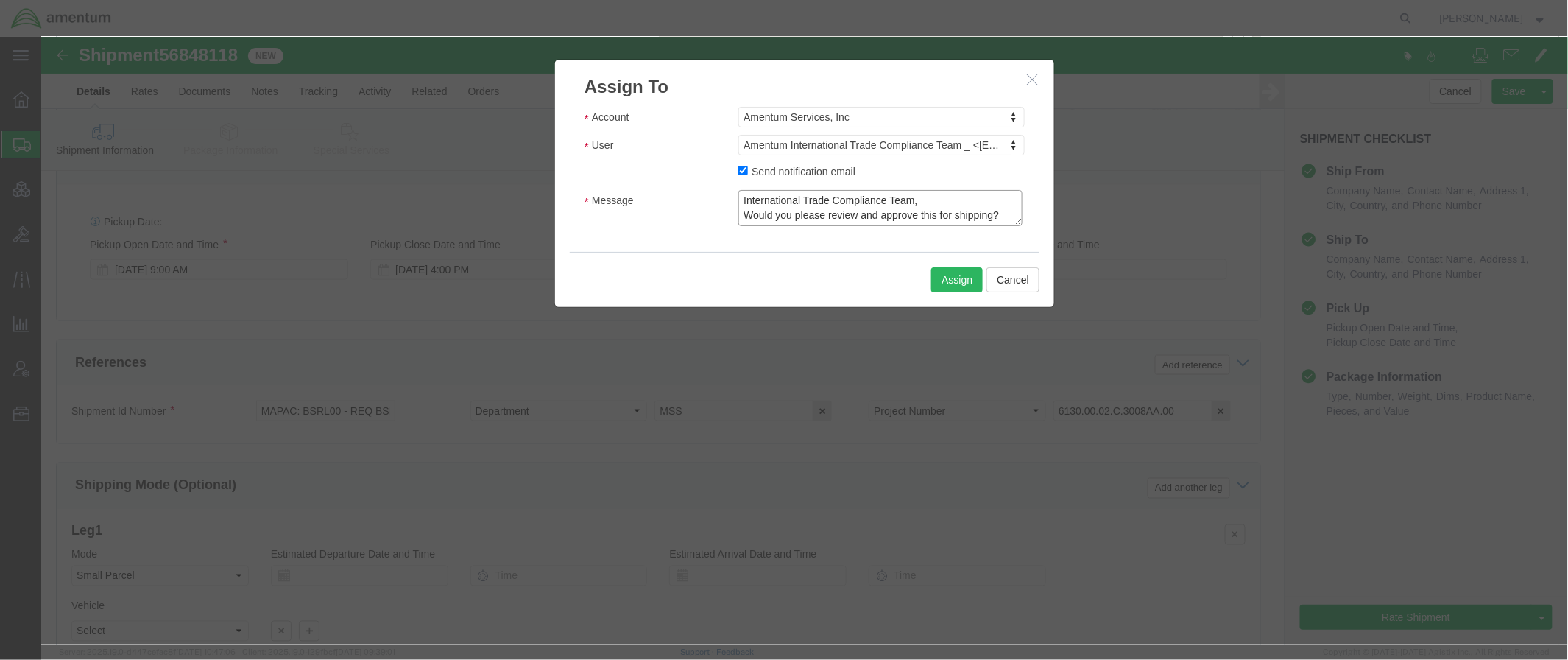
drag, startPoint x: 956, startPoint y: 179, endPoint x: 570, endPoint y: 104, distance: 393.2
click div "Account Amentum Services, Inc Account Amentum Services, Inc Crane Worldwide (Ac…"
type textarea "International Trade Compliance Team, Would you please review and approve this f…"
click button "Assign"
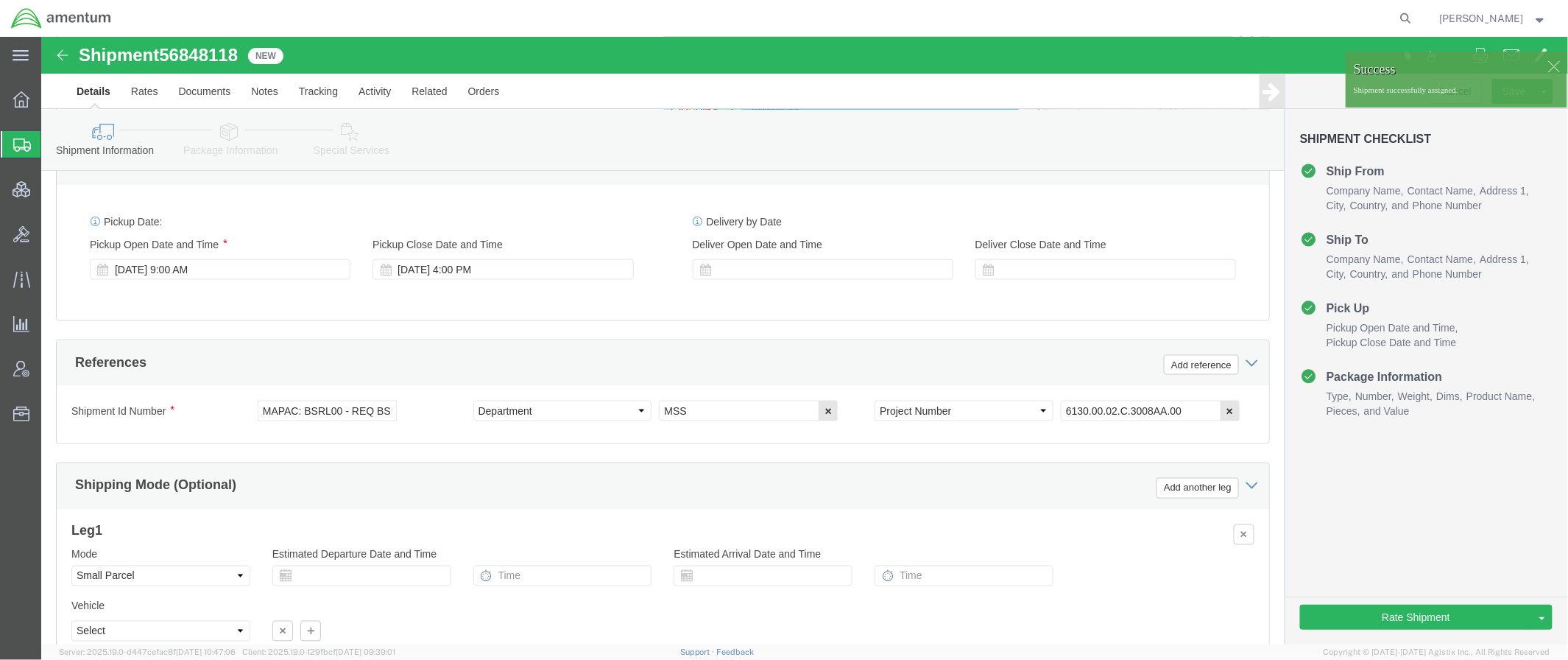
click icon
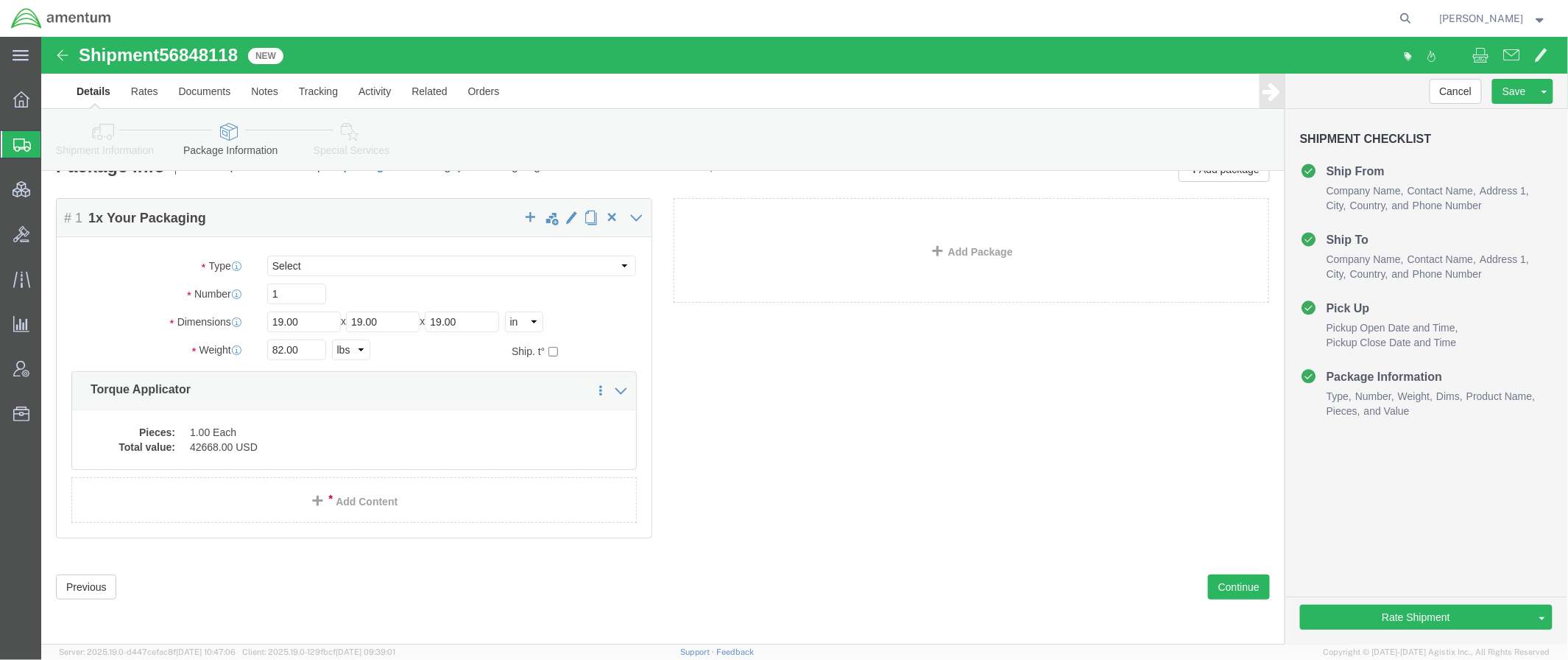
click link "Special Services"
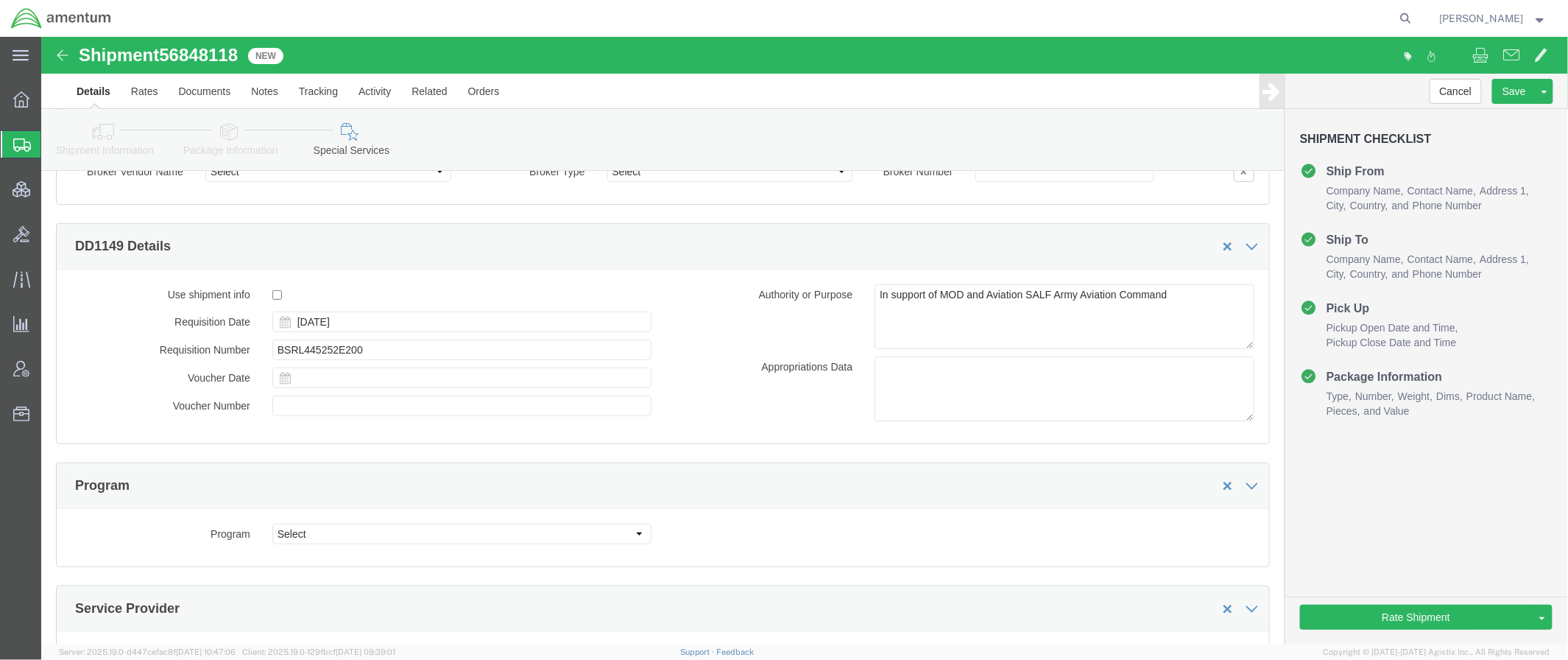
scroll to position [2592, 0]
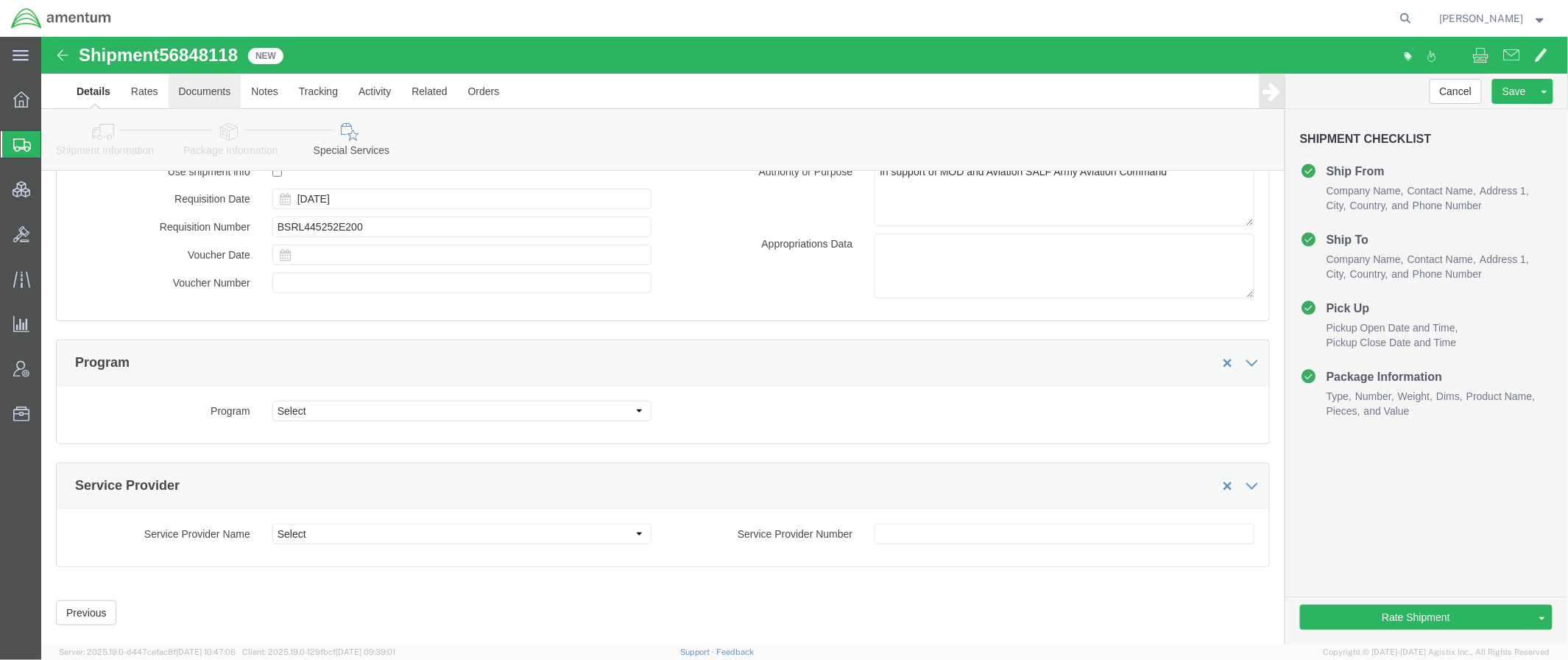
click link "Documents"
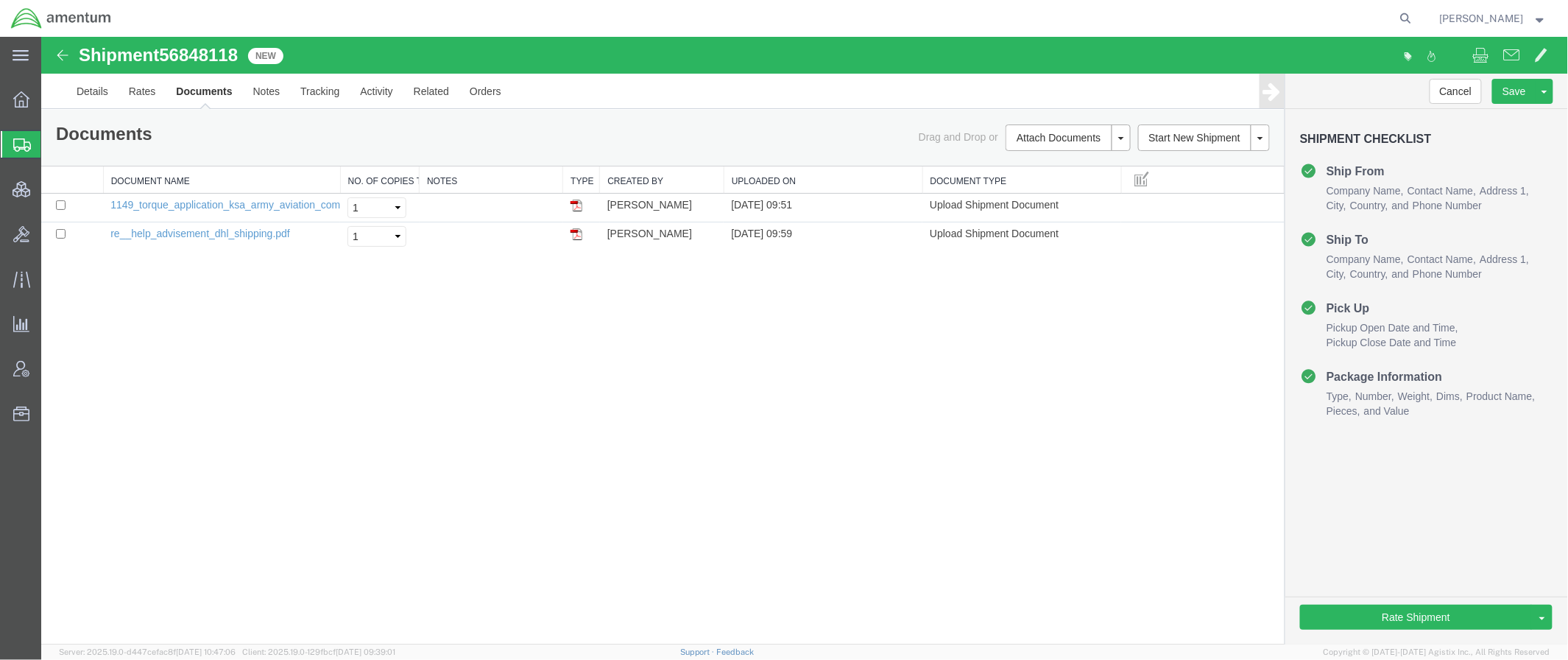
drag, startPoint x: 1460, startPoint y: 550, endPoint x: 1399, endPoint y: 519, distance: 68.4
click at [1460, 549] on div "Cancel Save Assign To Clone Shipment Save As Template Approve DPL Shipment Appr…" at bounding box center [1426, 357] width 283 height 570
drag, startPoint x: 242, startPoint y: 51, endPoint x: 163, endPoint y: 51, distance: 79.0
click at [163, 51] on div "Shipment 56848118 2 of 2 New" at bounding box center [423, 59] width 762 height 28
copy span "56848118"
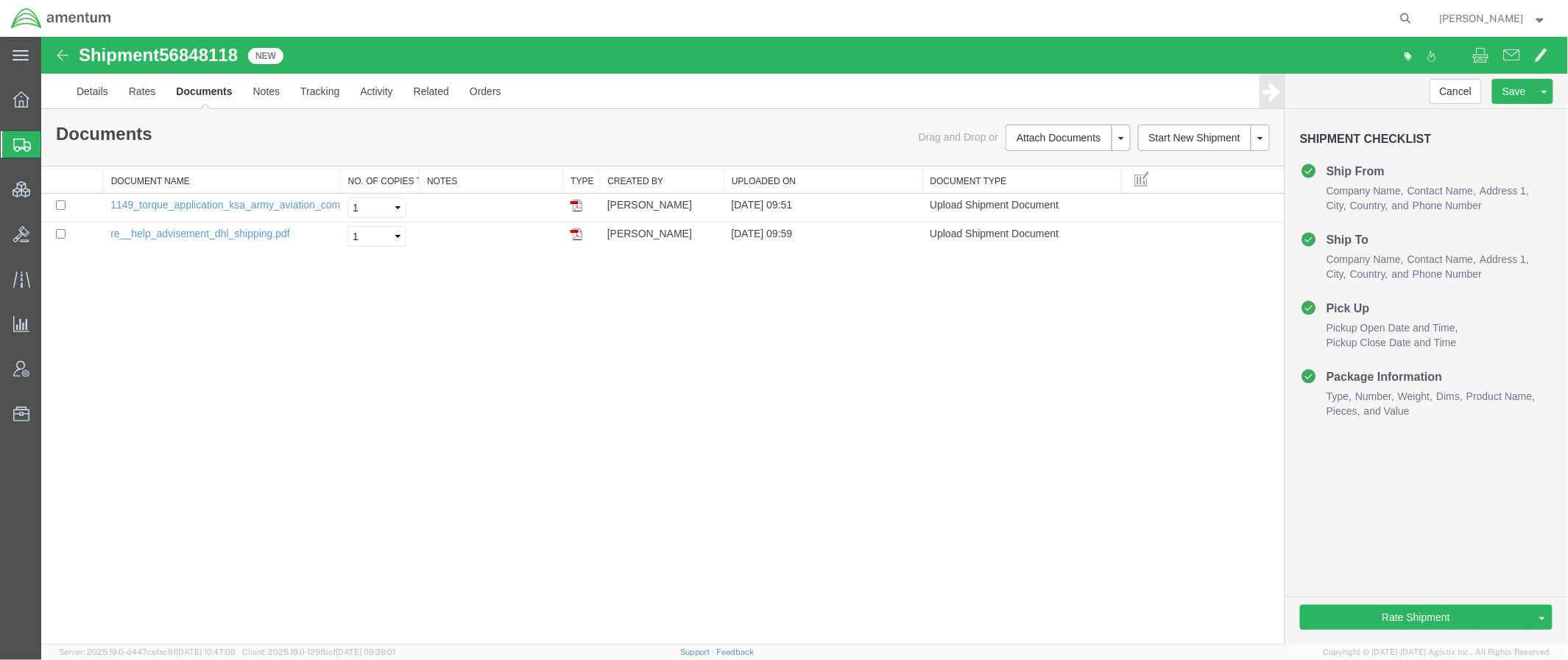
drag, startPoint x: 1399, startPoint y: 487, endPoint x: 1396, endPoint y: 477, distance: 10.4
click at [1399, 487] on div "Cancel Save Assign To Clone Shipment Save As Template Approve DPL Shipment Appr…" at bounding box center [1426, 357] width 283 height 570
click at [200, 355] on div "Shipment 56848118 2 of 2 New Details Rates Documents Notes Tracking Activity Re…" at bounding box center [804, 340] width 1527 height 607
click at [53, 146] on span "Shipments" at bounding box center [47, 144] width 12 height 29
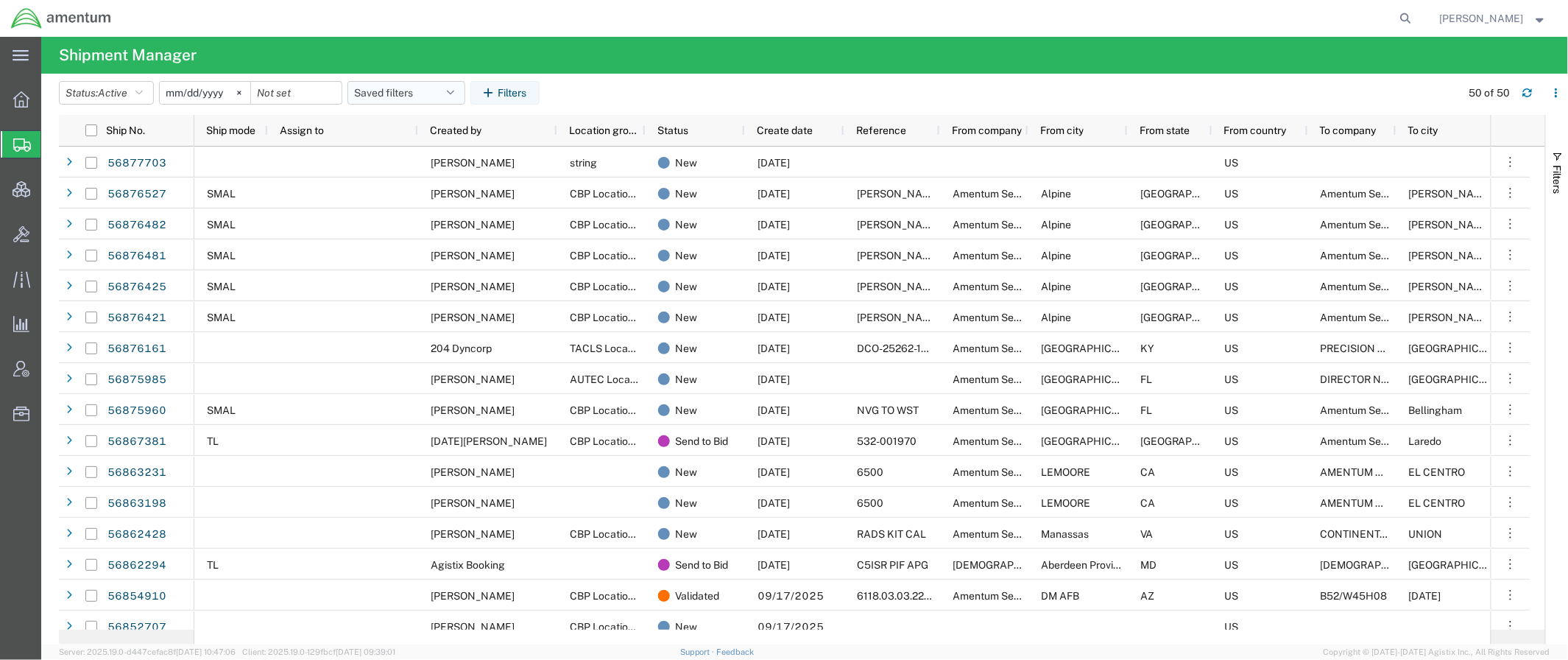
click at [451, 104] on button "Saved filters" at bounding box center [406, 92] width 118 height 23
click at [451, 186] on span "Active DCI shipments" at bounding box center [446, 185] width 193 height 28
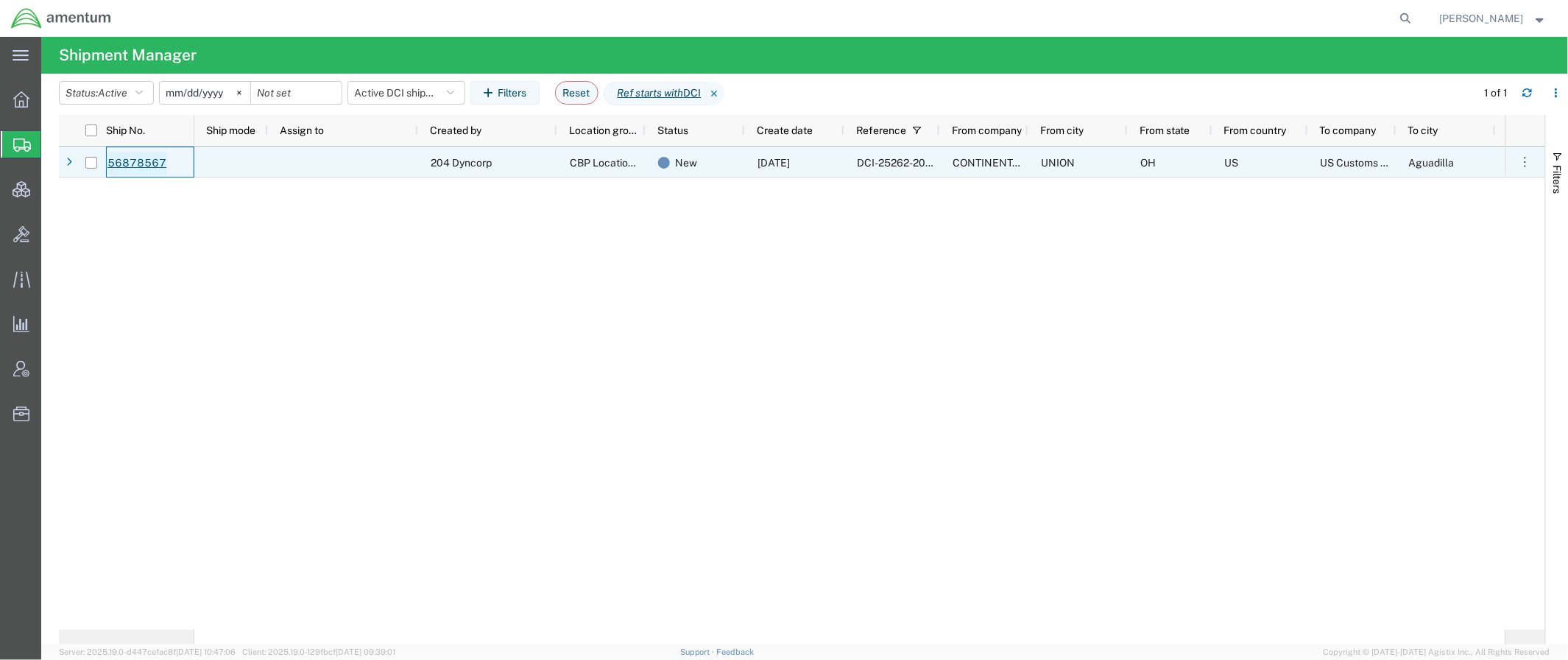
click at [136, 162] on link "56878567" at bounding box center [137, 163] width 60 height 23
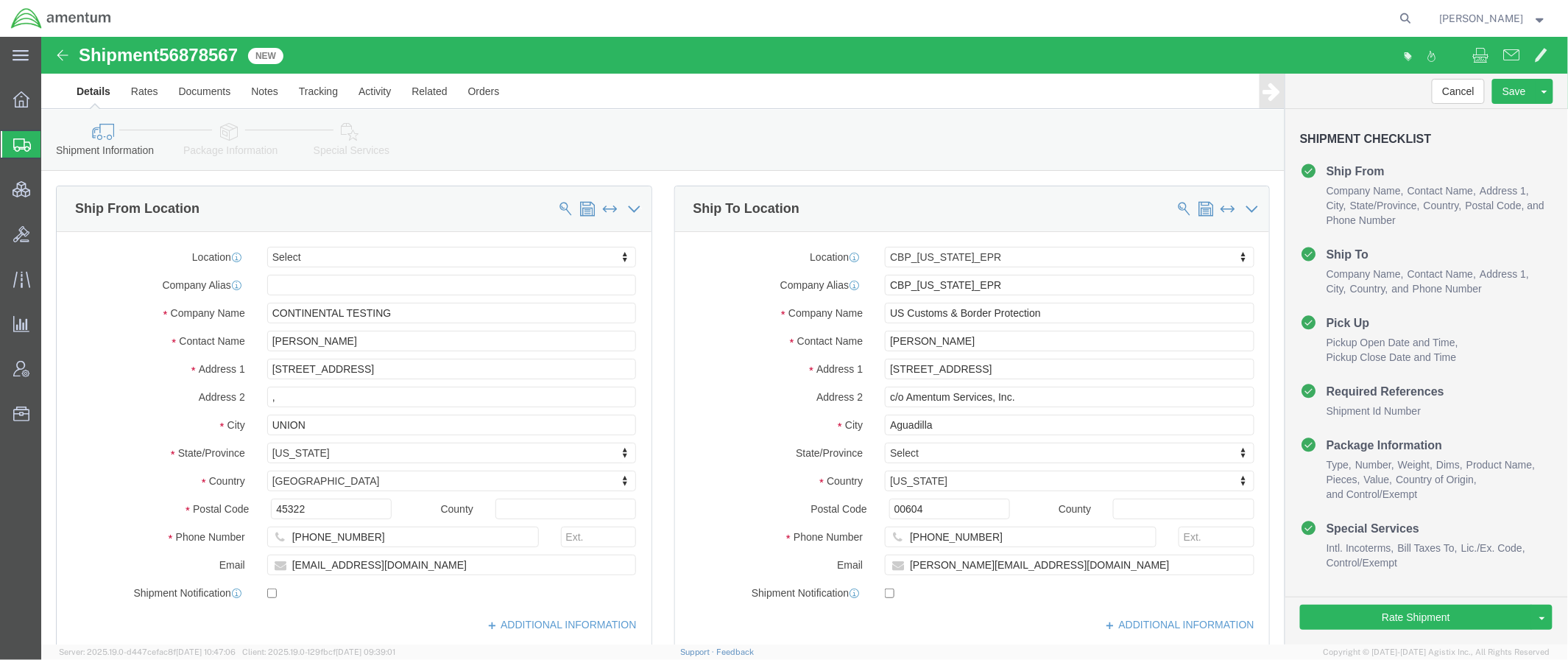
select select
select select "49933"
click at [1295, 9] on agx-global-search at bounding box center [1182, 18] width 471 height 37
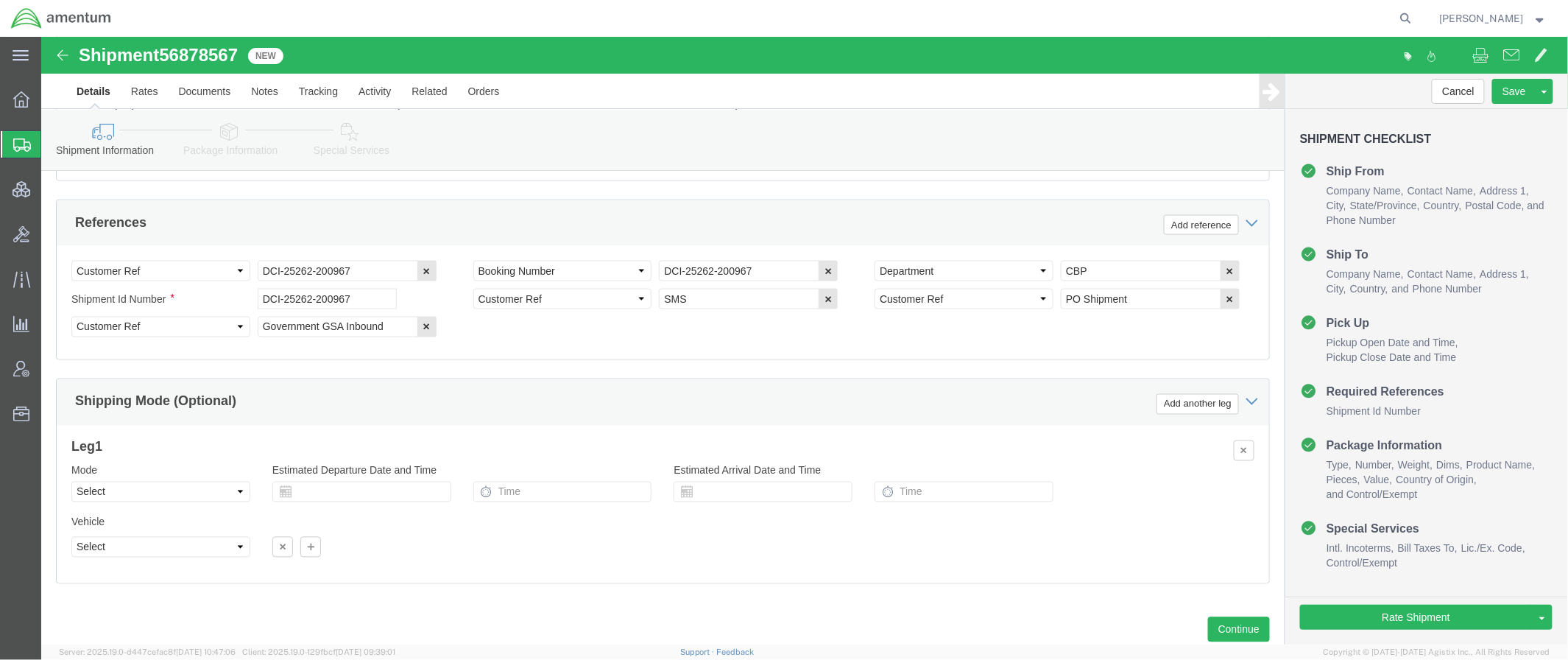
scroll to position [952, 0]
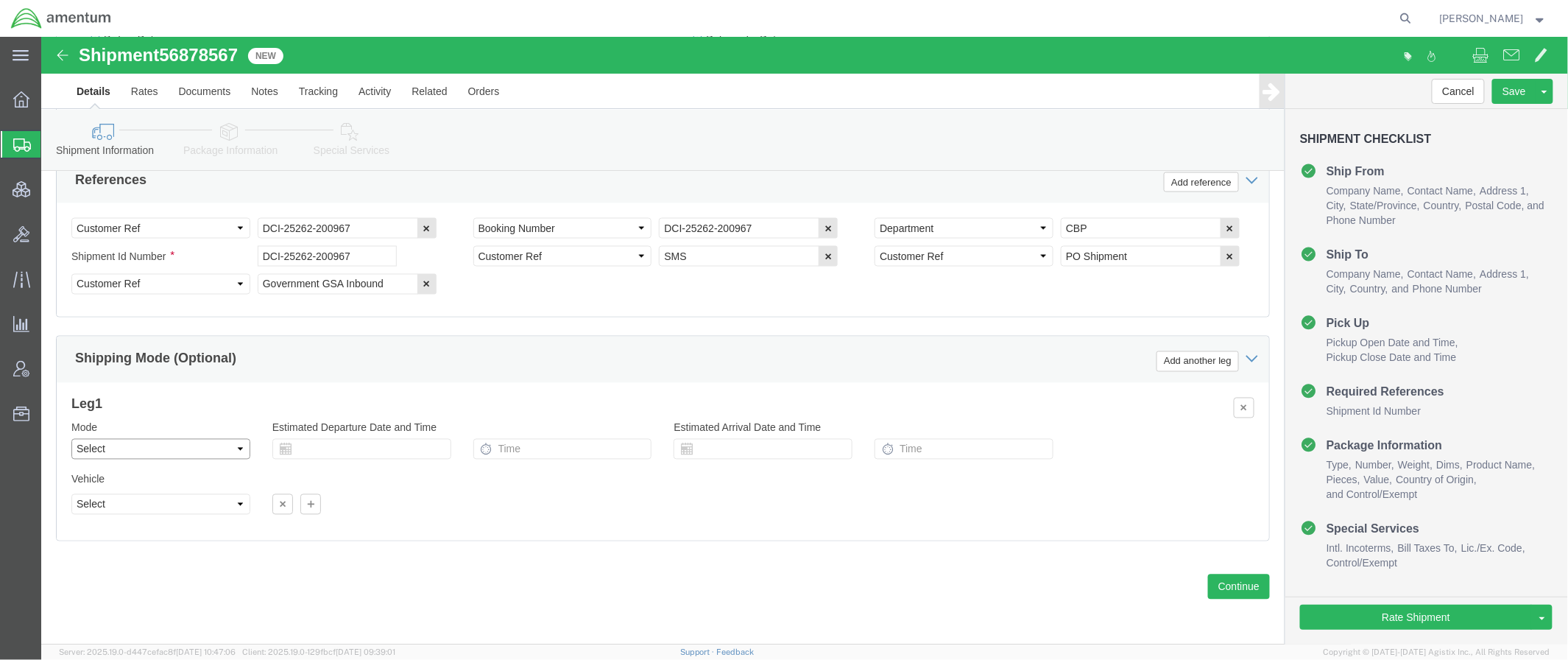
click select "Select Air Less than Truckload Multi-Leg Ocean Freight Rail Small Parcel Truckl…"
select select "SMAL"
click select "Select Air Less than Truckload Multi-Leg Ocean Freight Rail Small Parcel Truckl…"
click link "Package Information"
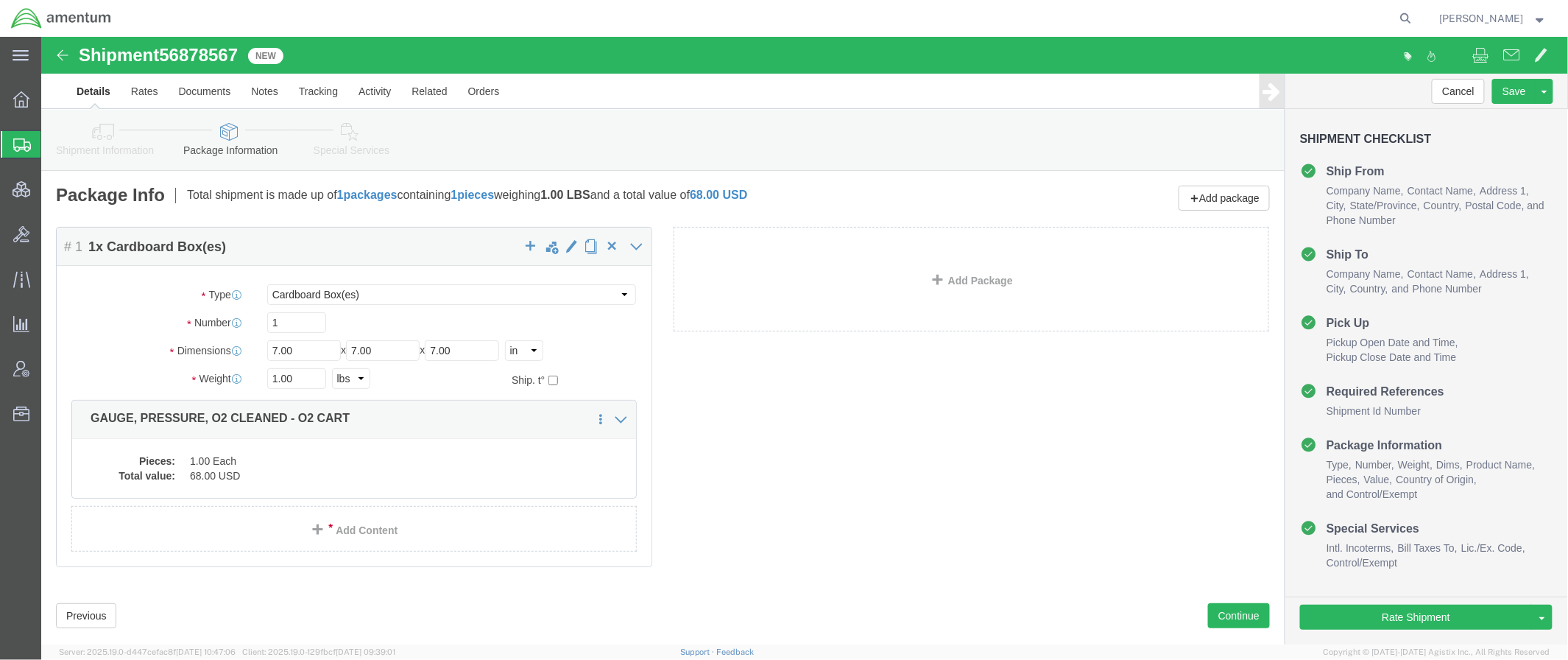
click div "Shipment Information Package Information Special Services Loading Routing"
click link "Special Services"
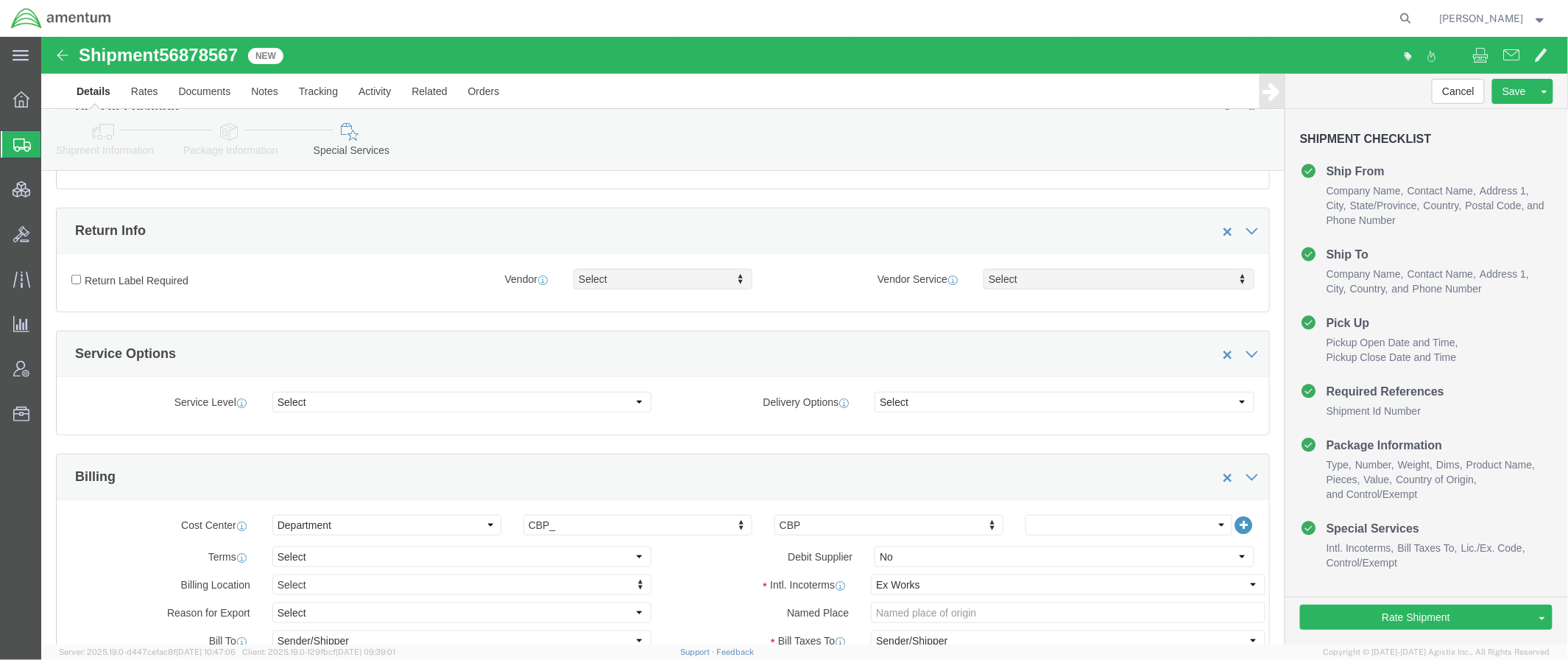
scroll to position [523, 0]
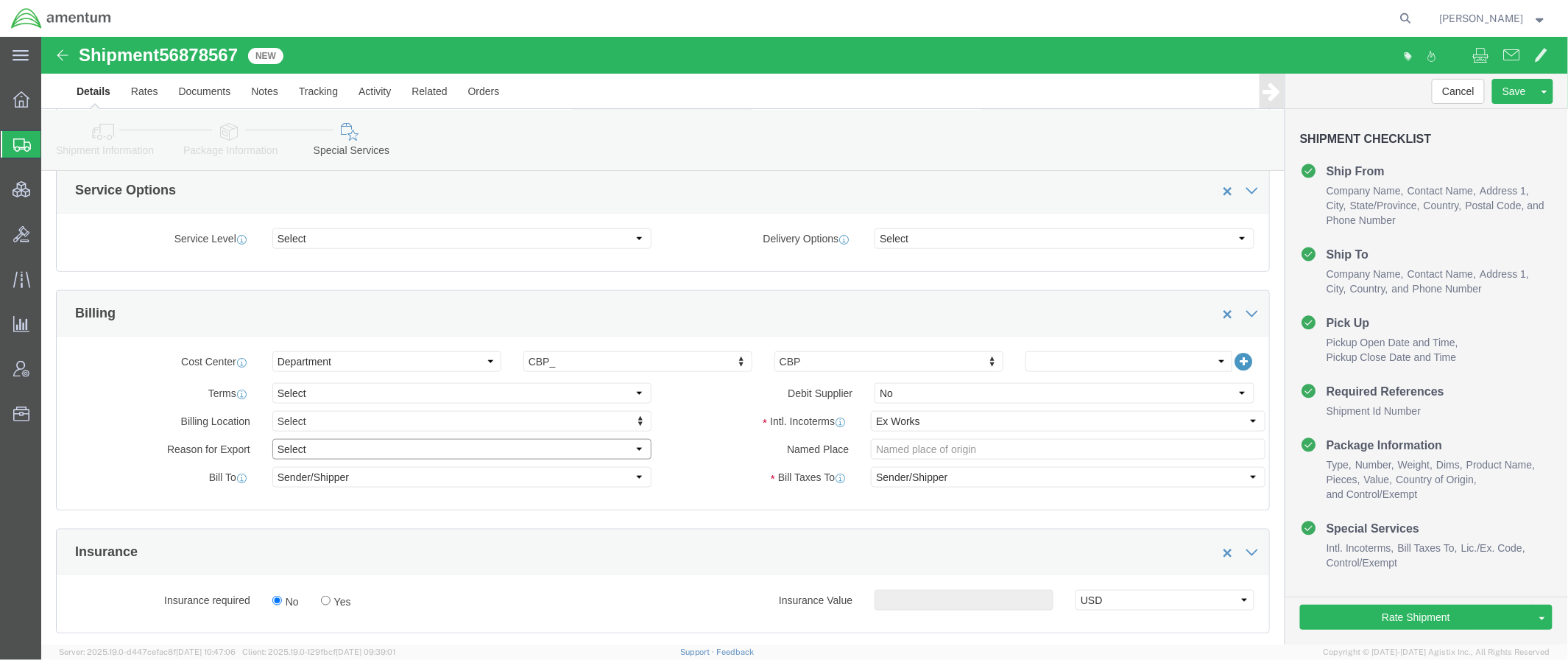
click select "Select Gift Personal Effects Repair/Warranty Return Sample Sold Temporary/Not S…"
drag, startPoint x: 651, startPoint y: 414, endPoint x: 640, endPoint y: 423, distance: 14.2
click label "Named Place"
click select "Select Carriage Insurance Paid Carriage Paid To Cost and Freight Cost Insurance…"
select select "DDP"
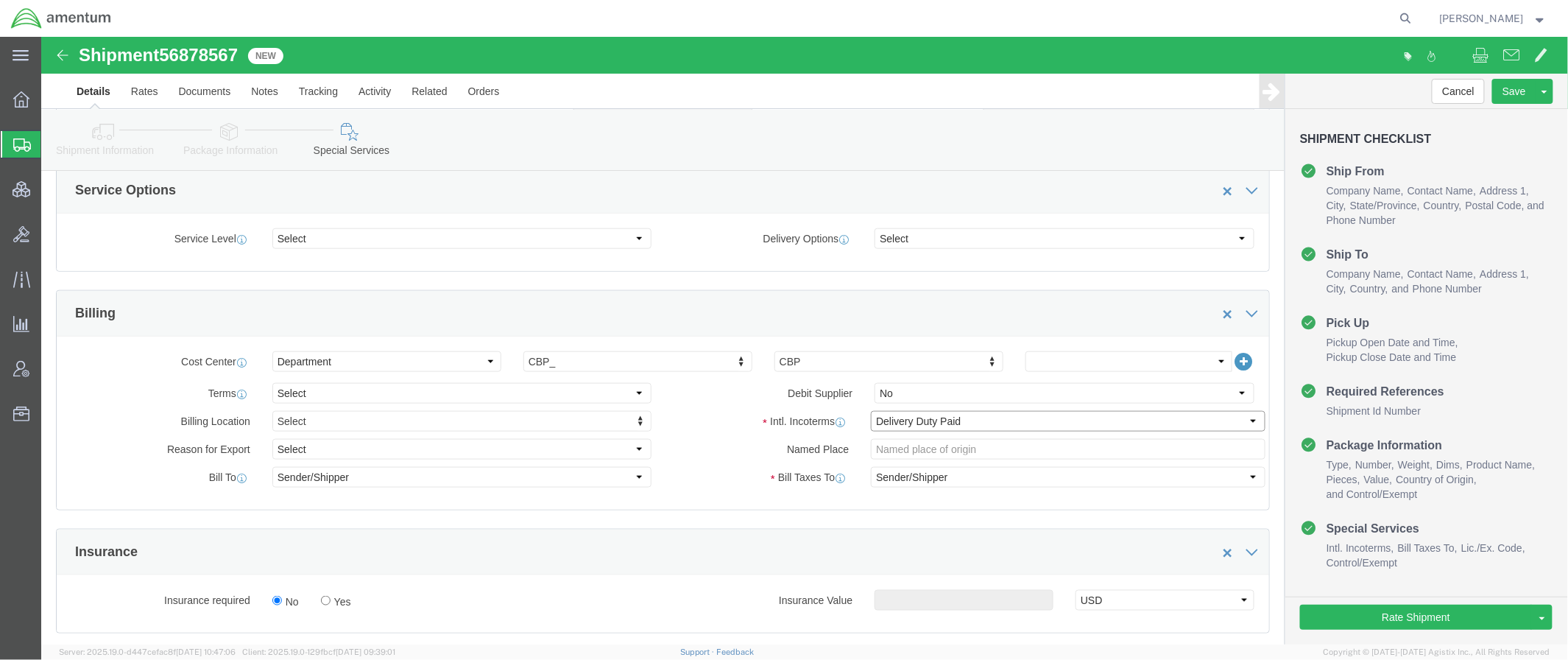
click select "Select Carriage Insurance Paid Carriage Paid To Cost and Freight Cost Insurance…"
click div "Insurance Insurance required No Yes Insurance Value Select USD JPY GBP CAD EUR"
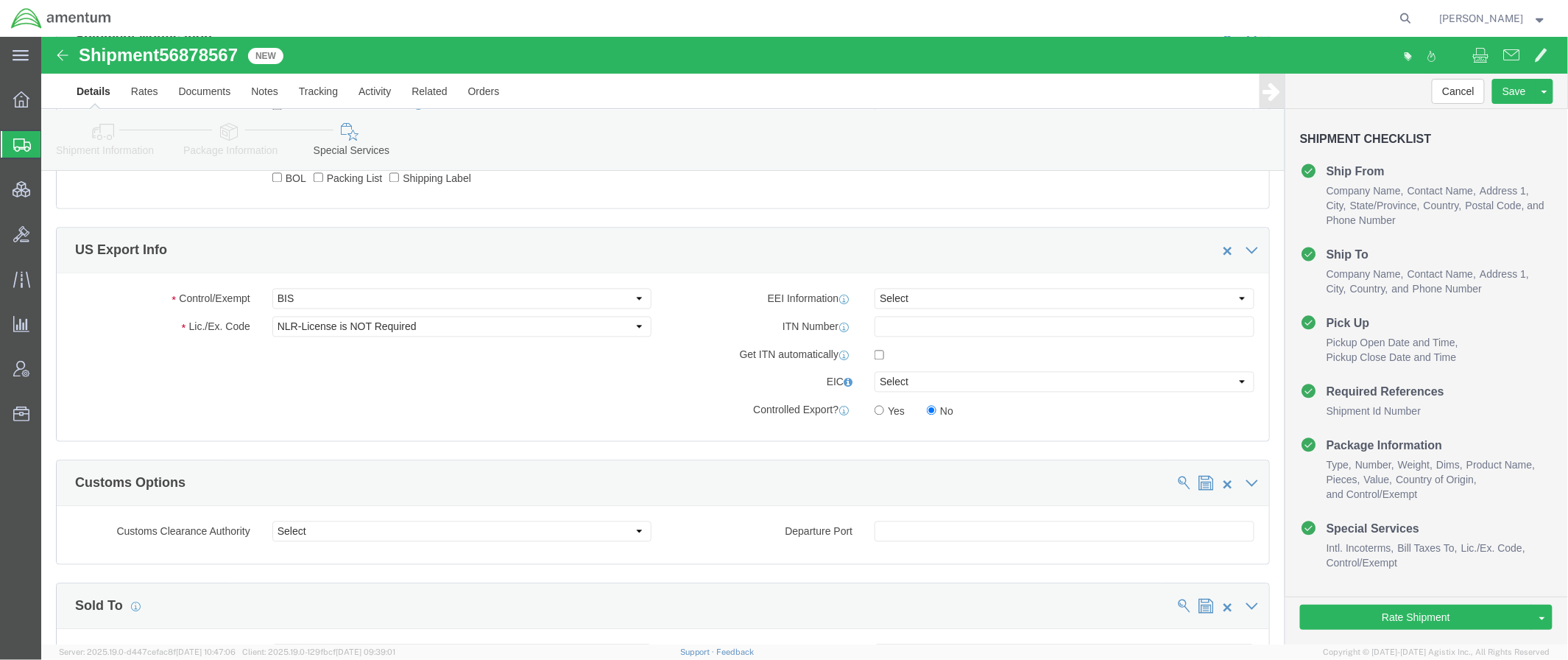
scroll to position [1178, 0]
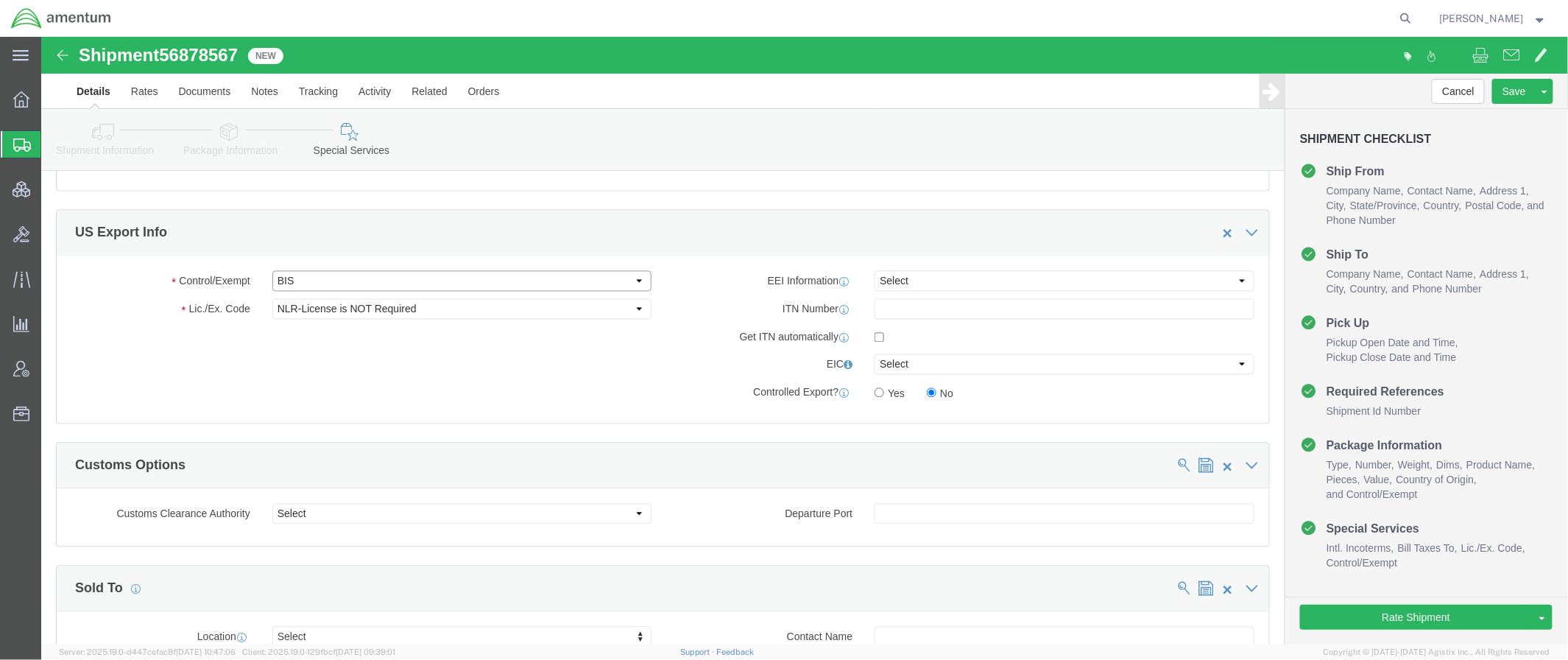
click select "Select ATF BIS DEA EPA FDA FTR ITAR OFAC Other (OPA)"
select select "FTR"
click select "Select ATF BIS DEA EPA FDA FTR ITAR OFAC Other (OPA)"
click select "Select 30.2(d)(2) 30.36 30.37(a) 30.37(f) 30.37(g) 30.37(h) 30.37(i) 30.37(j) 3…"
select select "30.37(a)"
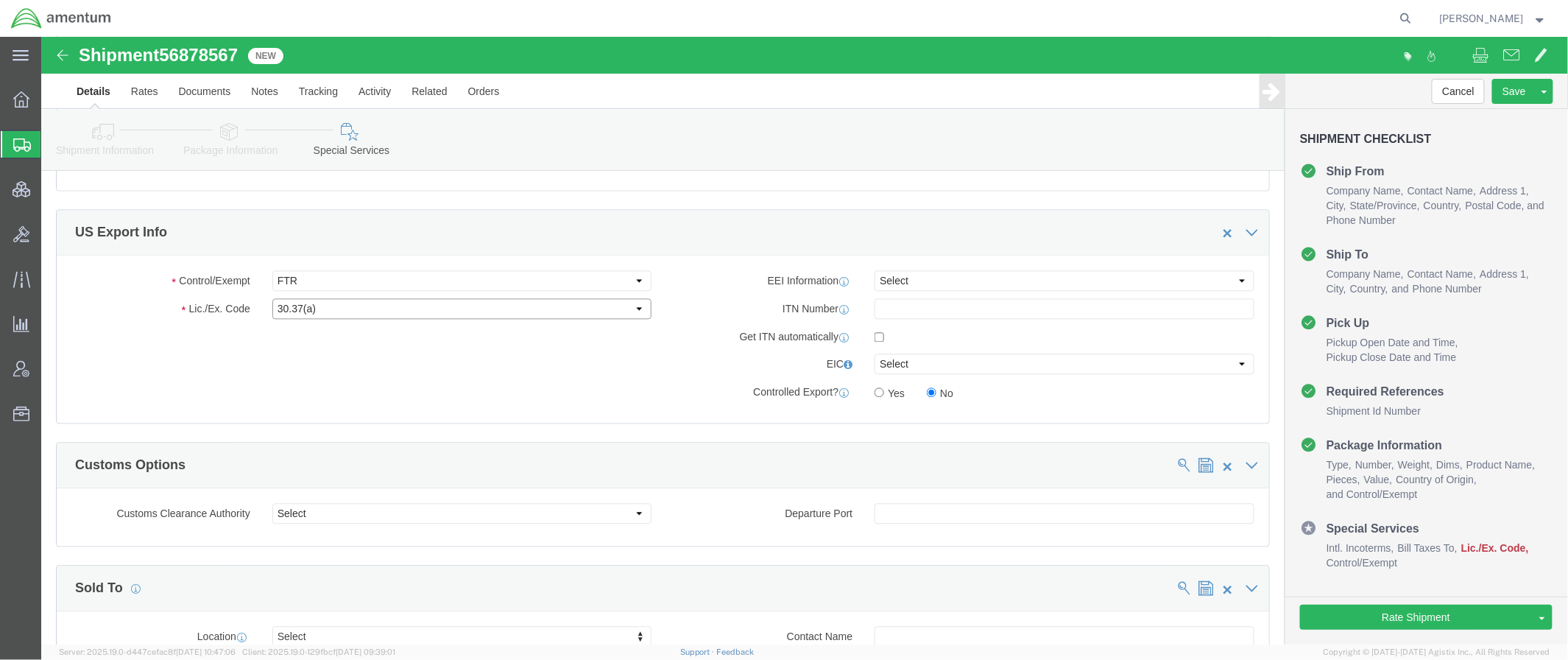
click select "Select 30.2(d)(2) 30.36 30.37(a) 30.37(f) 30.37(g) 30.37(h) 30.37(i) 30.37(j) 3…"
click select "Select AES-Direct EEI Carrier File EEI EEI Exempt"
select select "EXEM"
click select "Select AES-Direct EEI Carrier File EEI EEI Exempt"
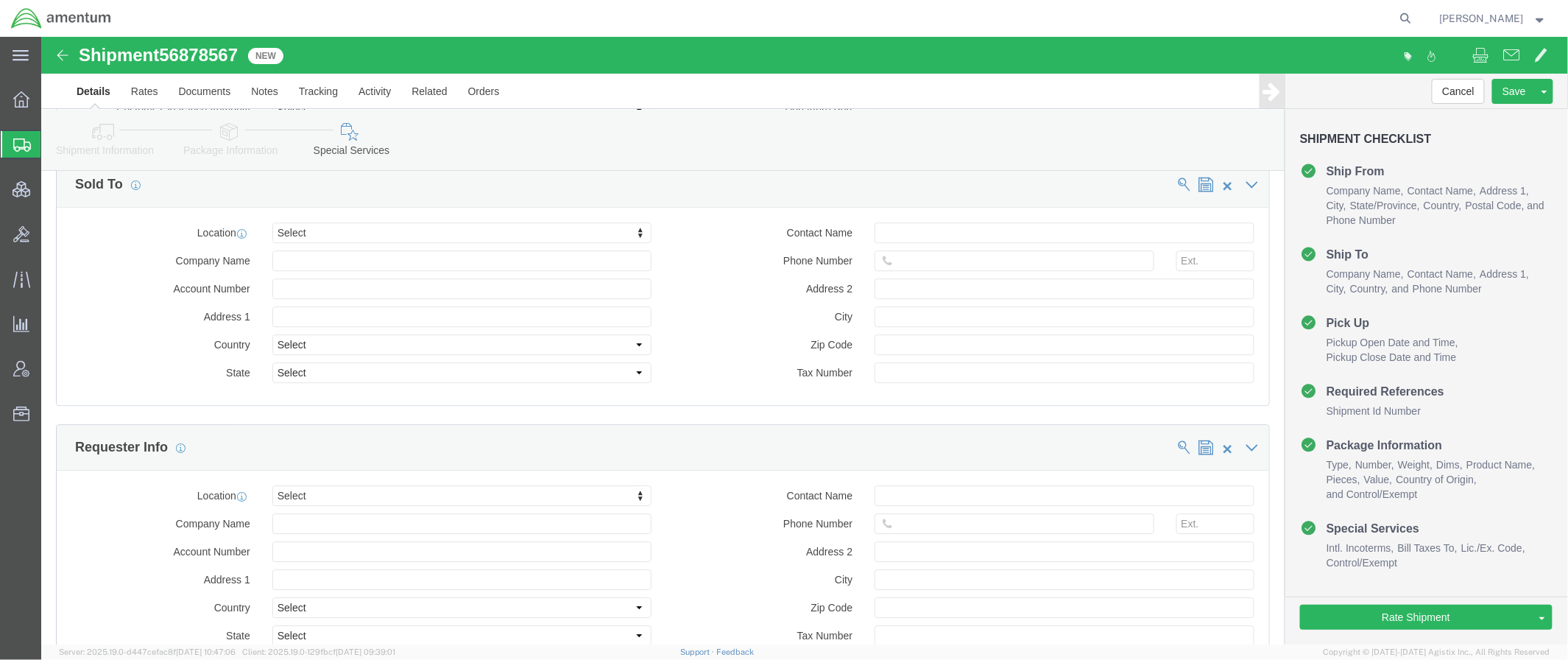
scroll to position [1832, 0]
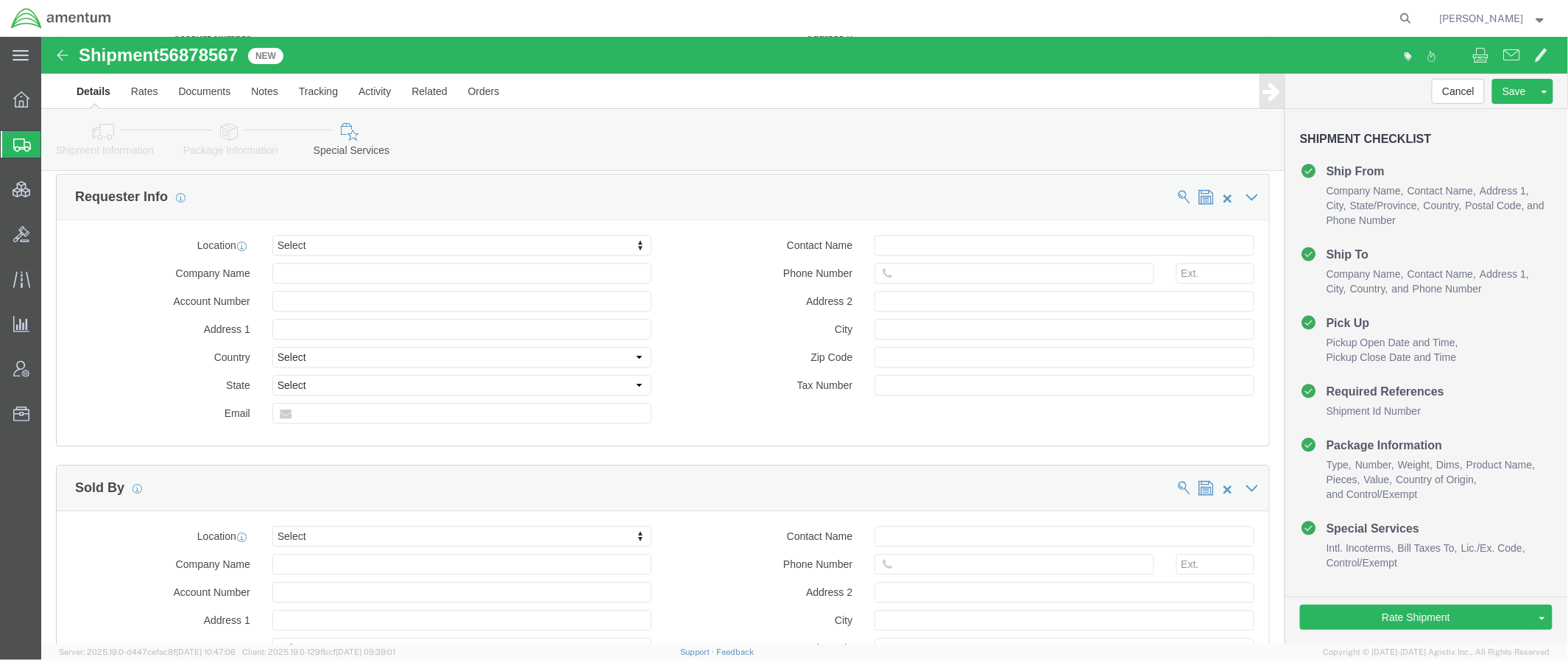
click link "Package Information"
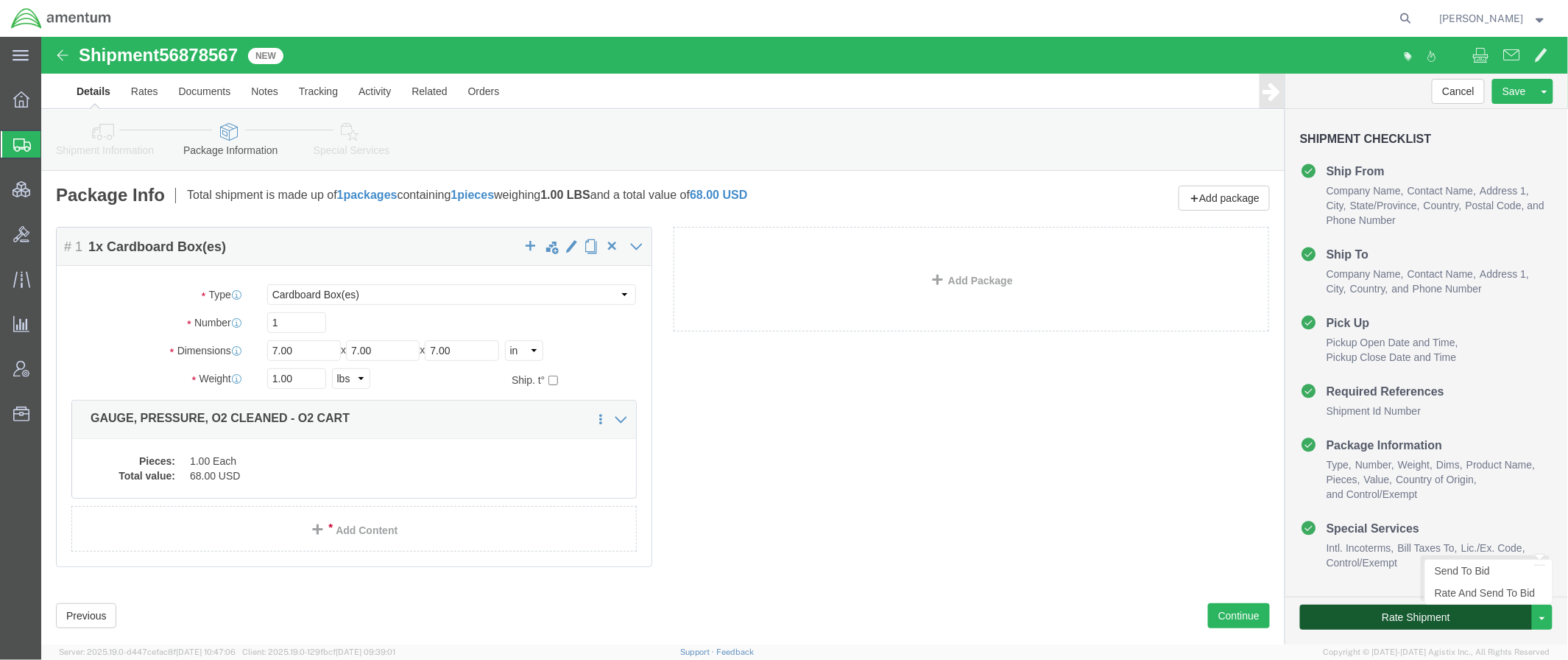
click button "Rate Shipment"
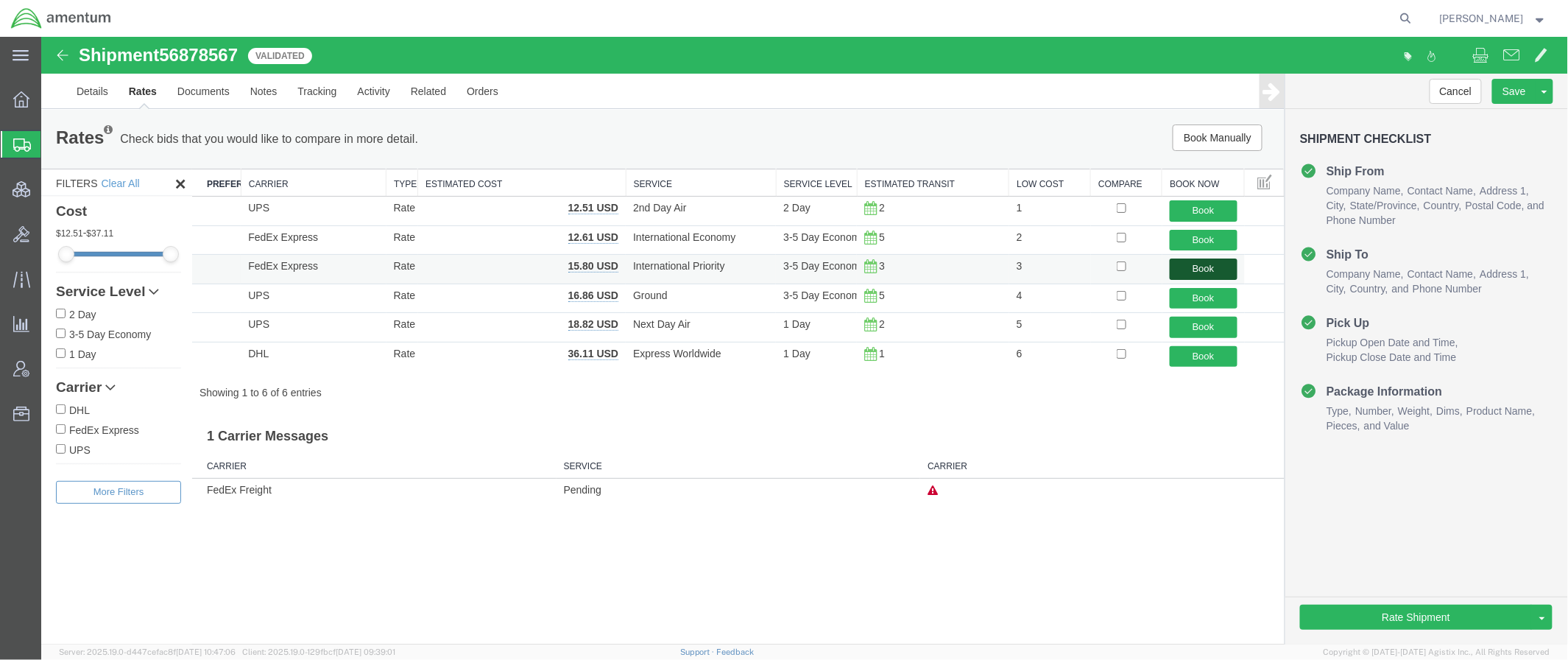
click at [1217, 273] on button "Book" at bounding box center [1202, 268] width 68 height 22
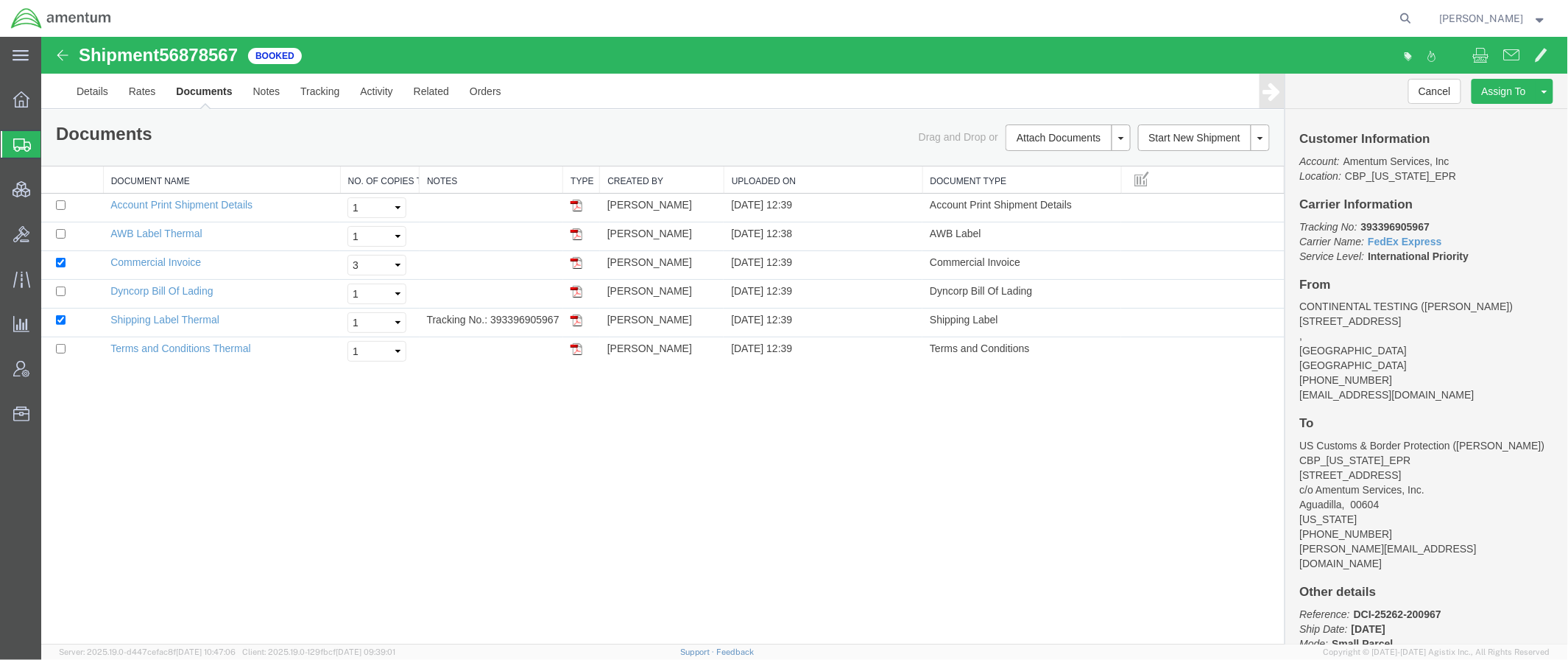
drag, startPoint x: 69, startPoint y: 138, endPoint x: 435, endPoint y: 13, distance: 386.8
click at [53, 138] on span "Shipments" at bounding box center [47, 144] width 12 height 29
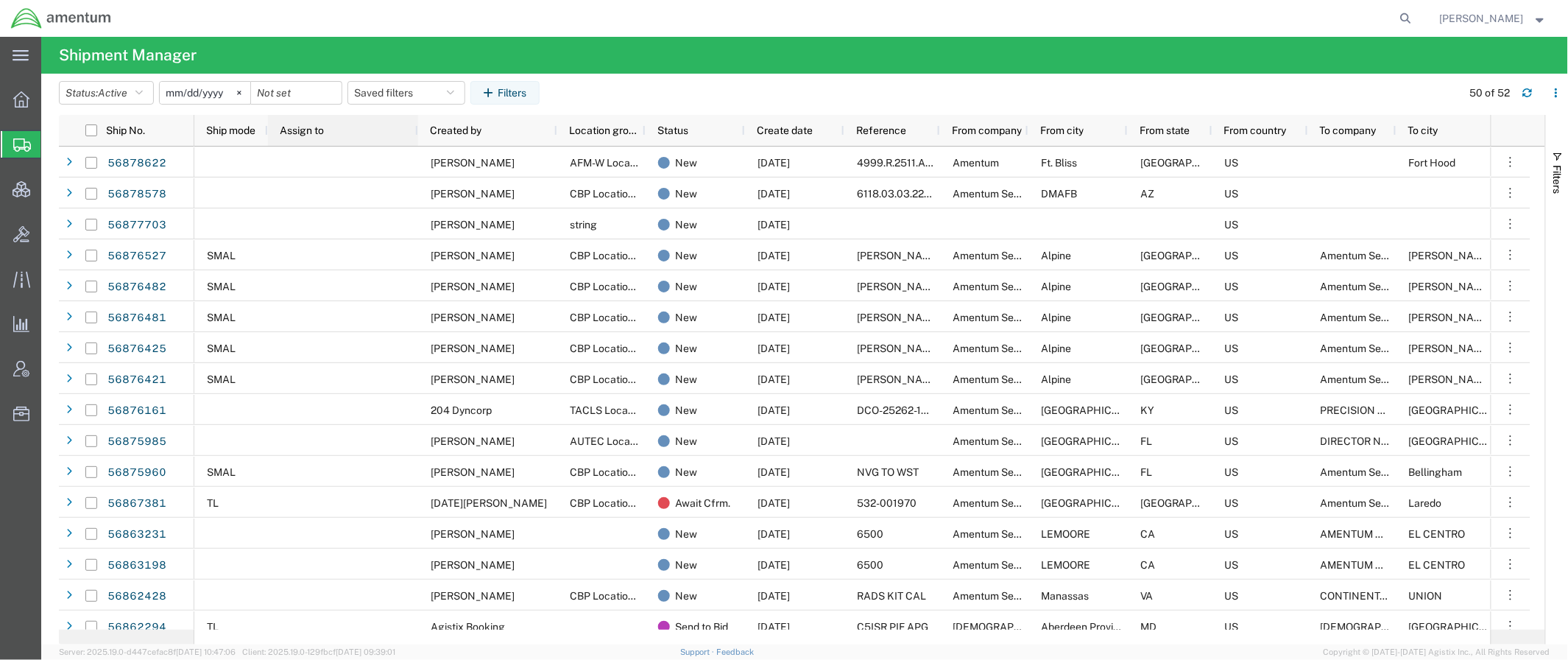
click at [345, 133] on div "Assign to" at bounding box center [346, 129] width 133 height 23
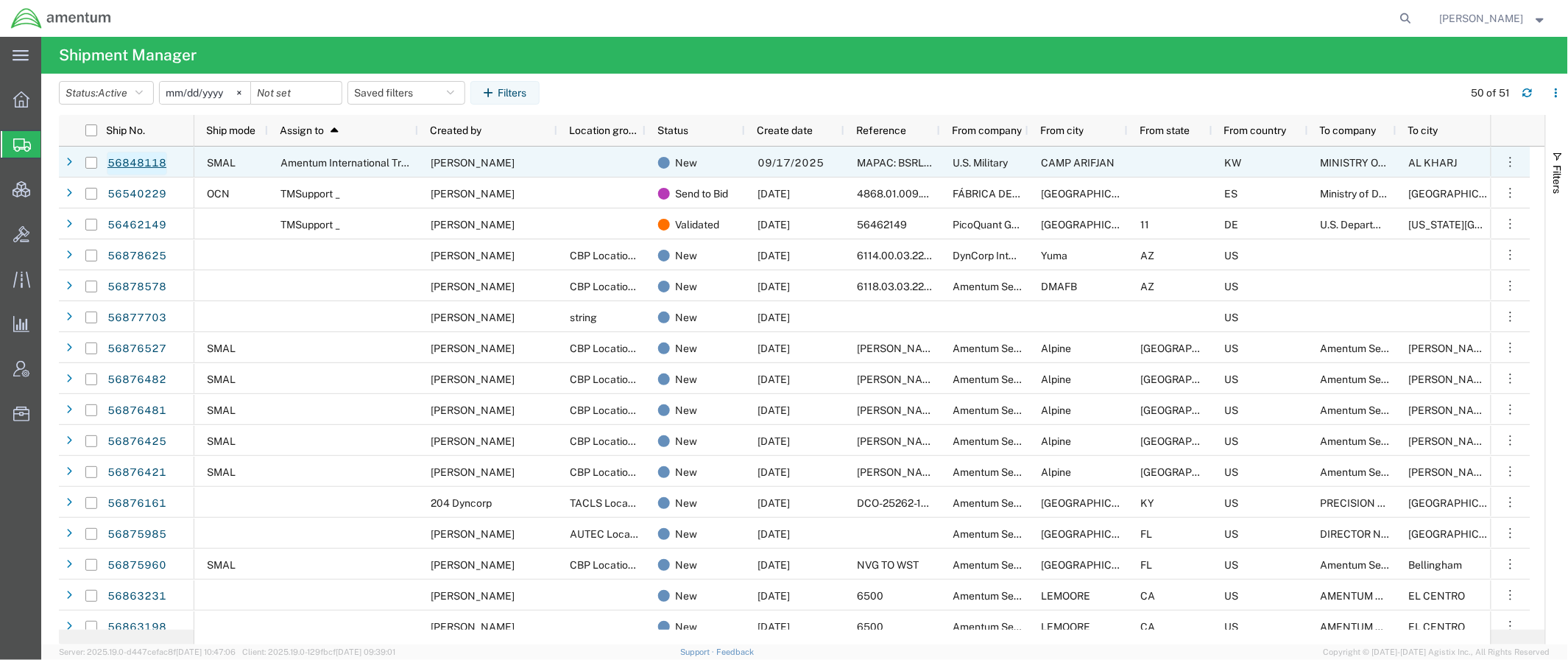
click at [147, 171] on link "56848118" at bounding box center [137, 163] width 60 height 23
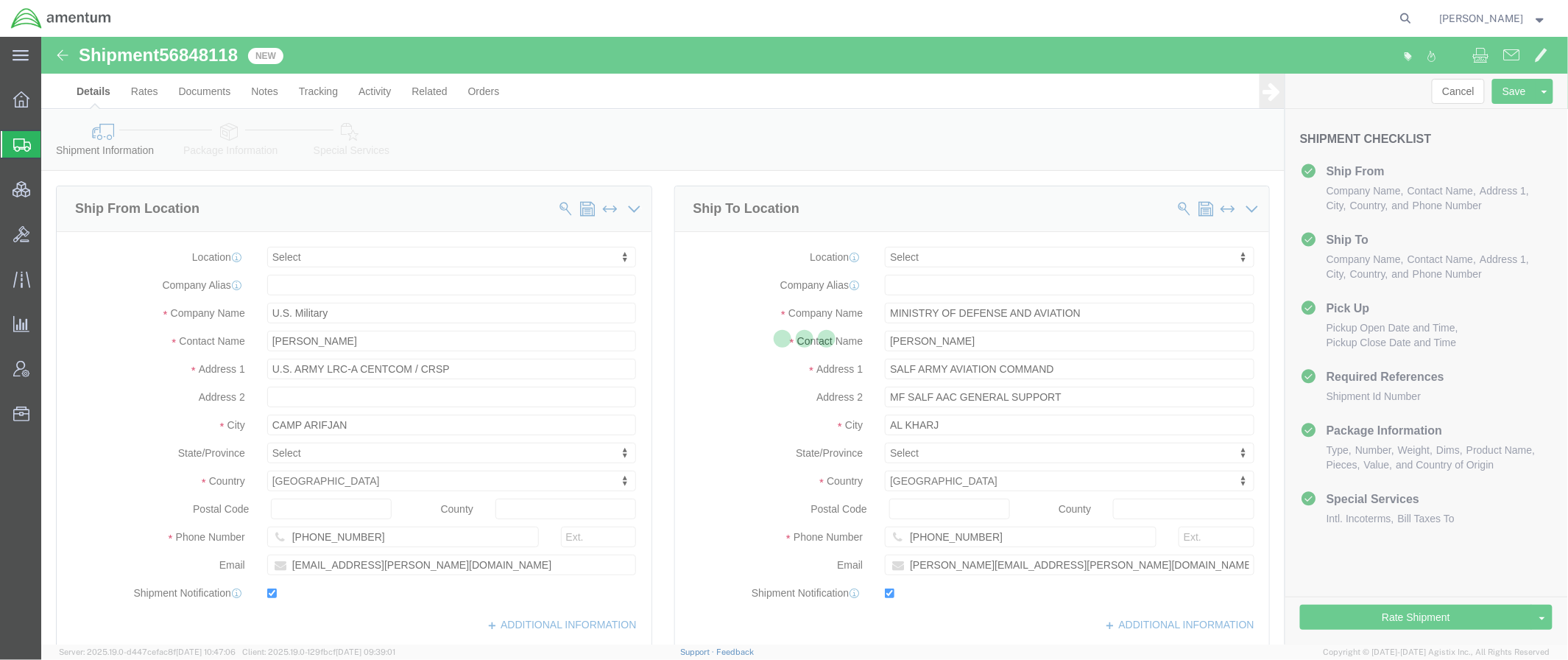
click at [223, 148] on div at bounding box center [805, 341] width 1527 height 607
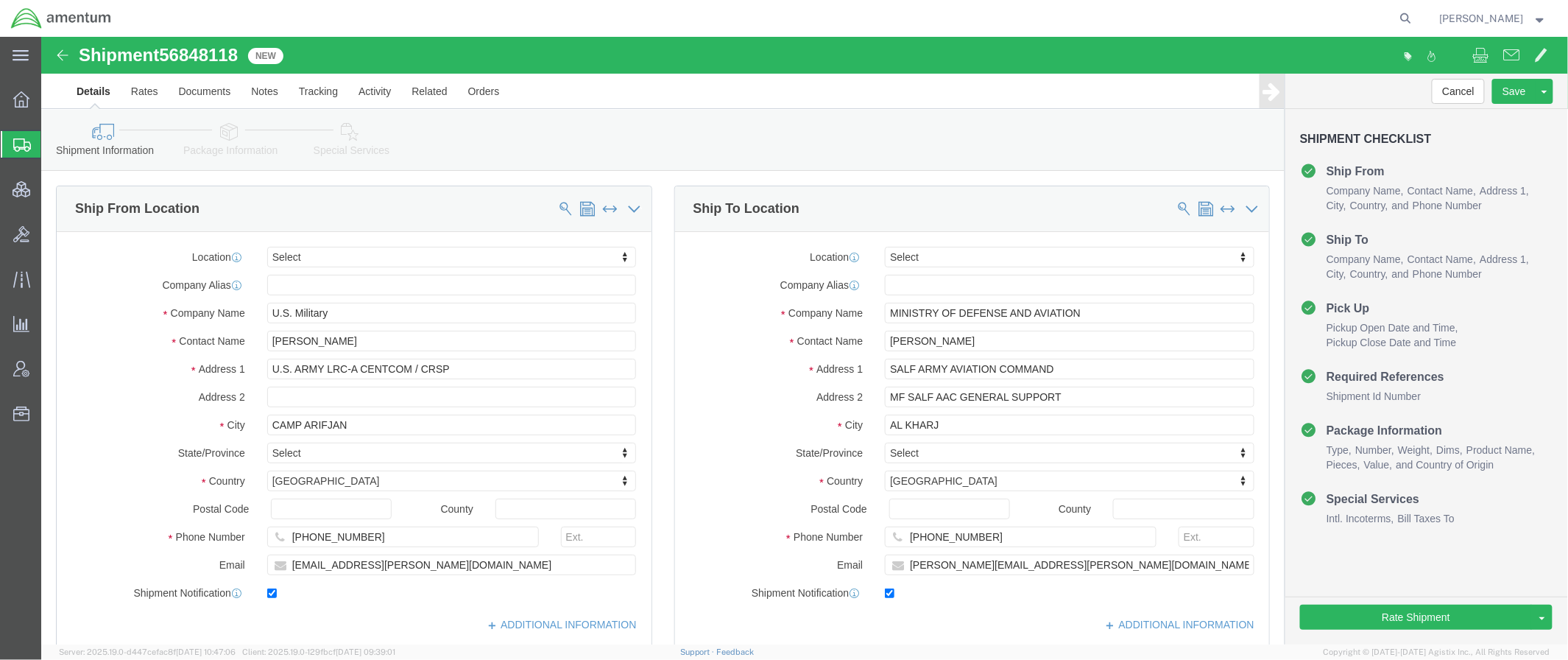
select select
click link "Package Information"
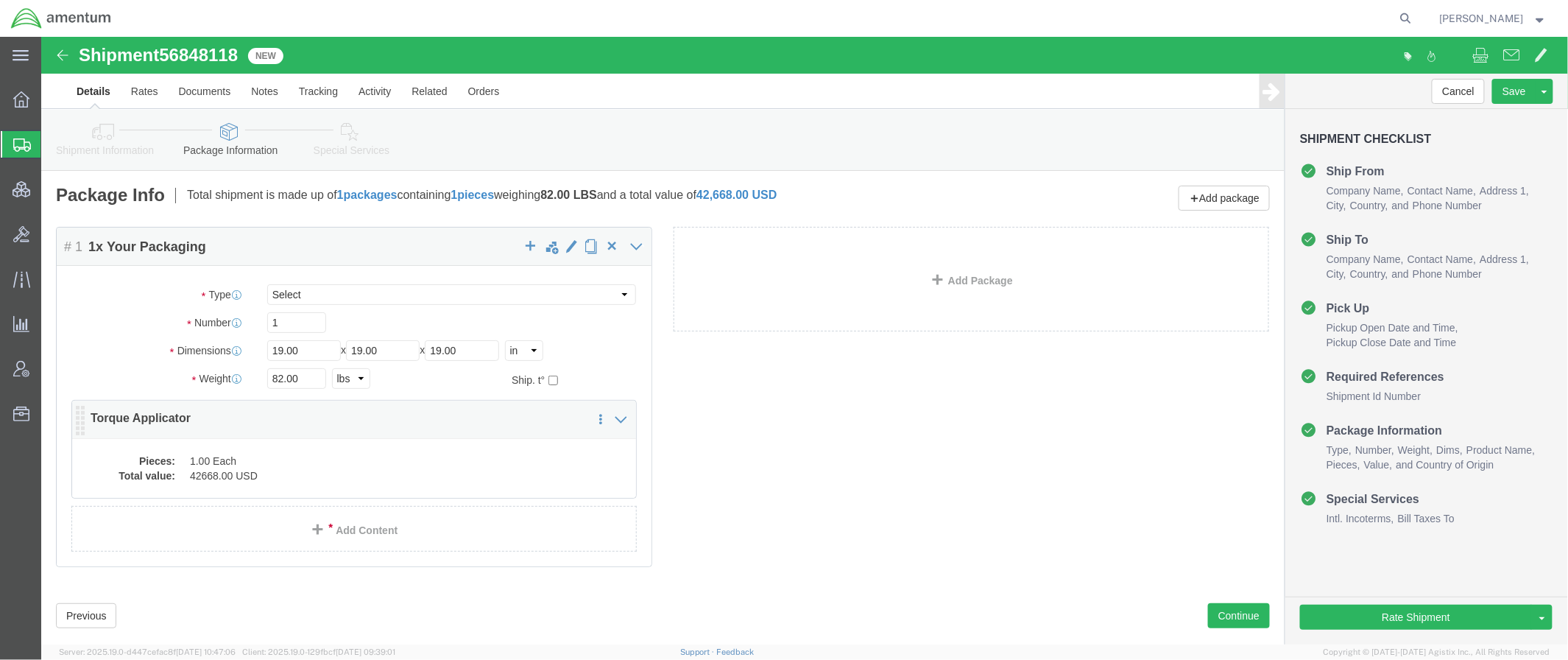
click dd "1.00 Each"
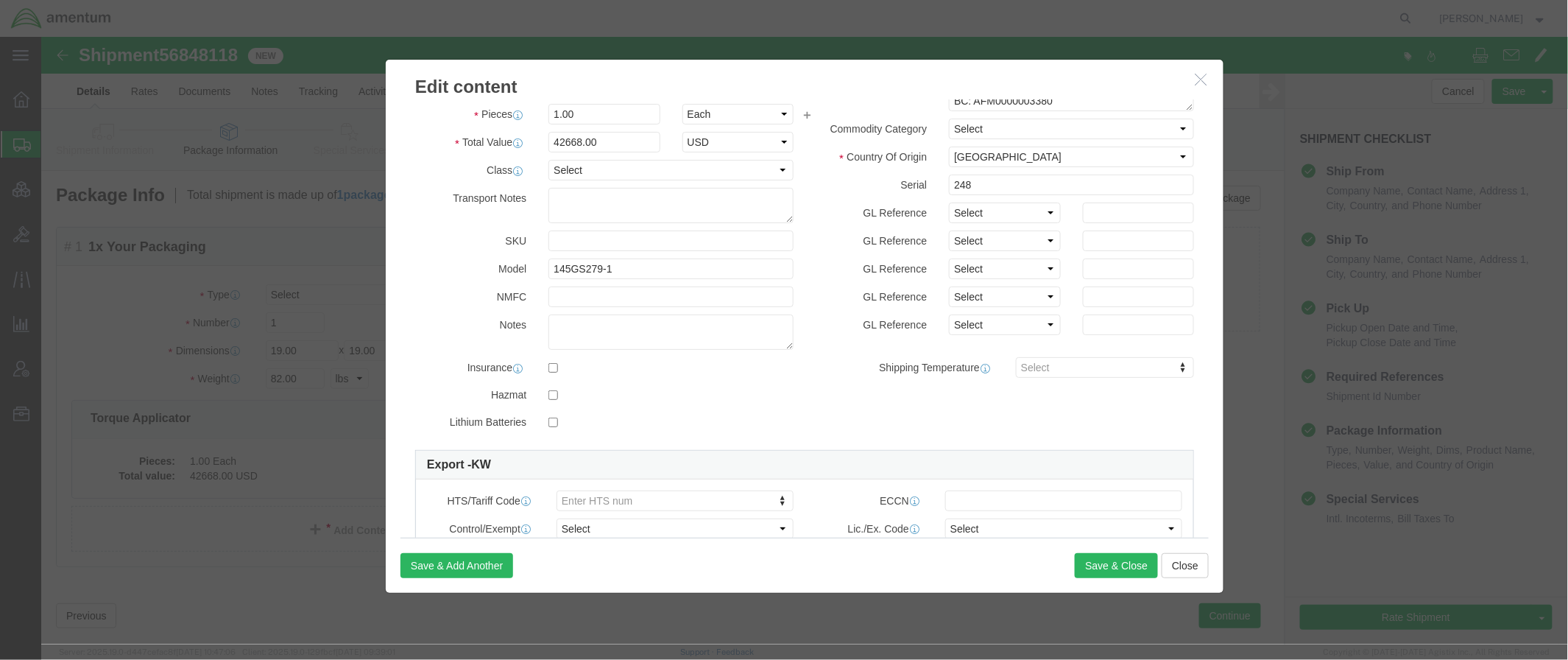
scroll to position [130, 0]
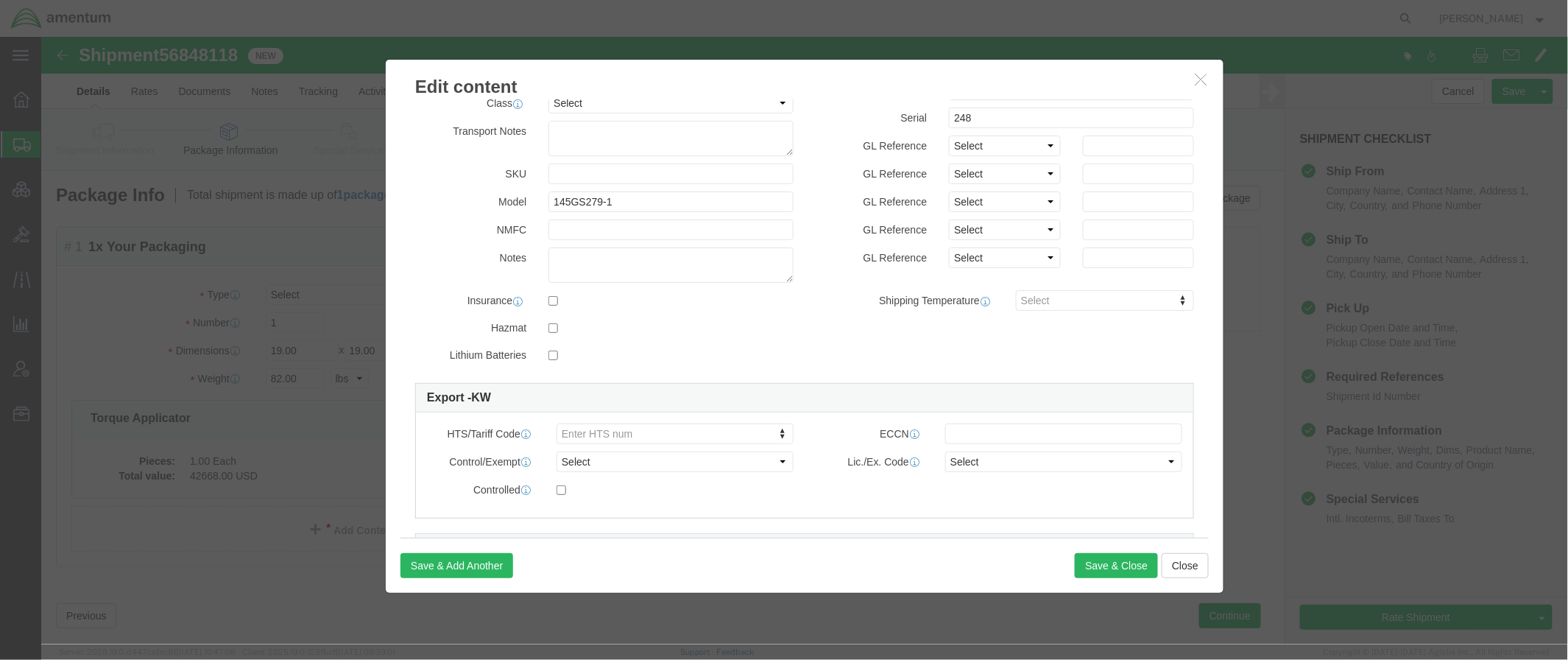
click h3 "Edit content"
click icon "button"
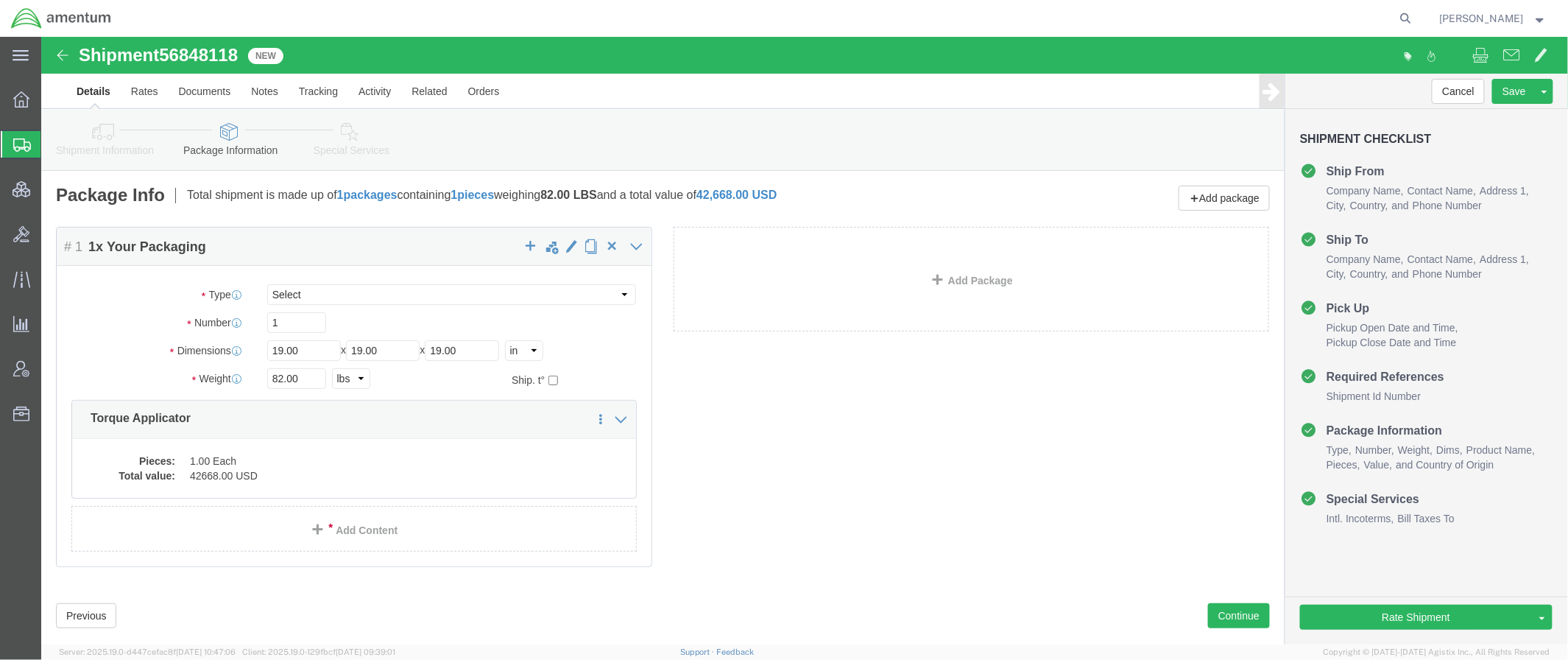
click at [53, 143] on span "Shipments" at bounding box center [47, 144] width 12 height 29
